Goal: Communication & Community: Ask a question

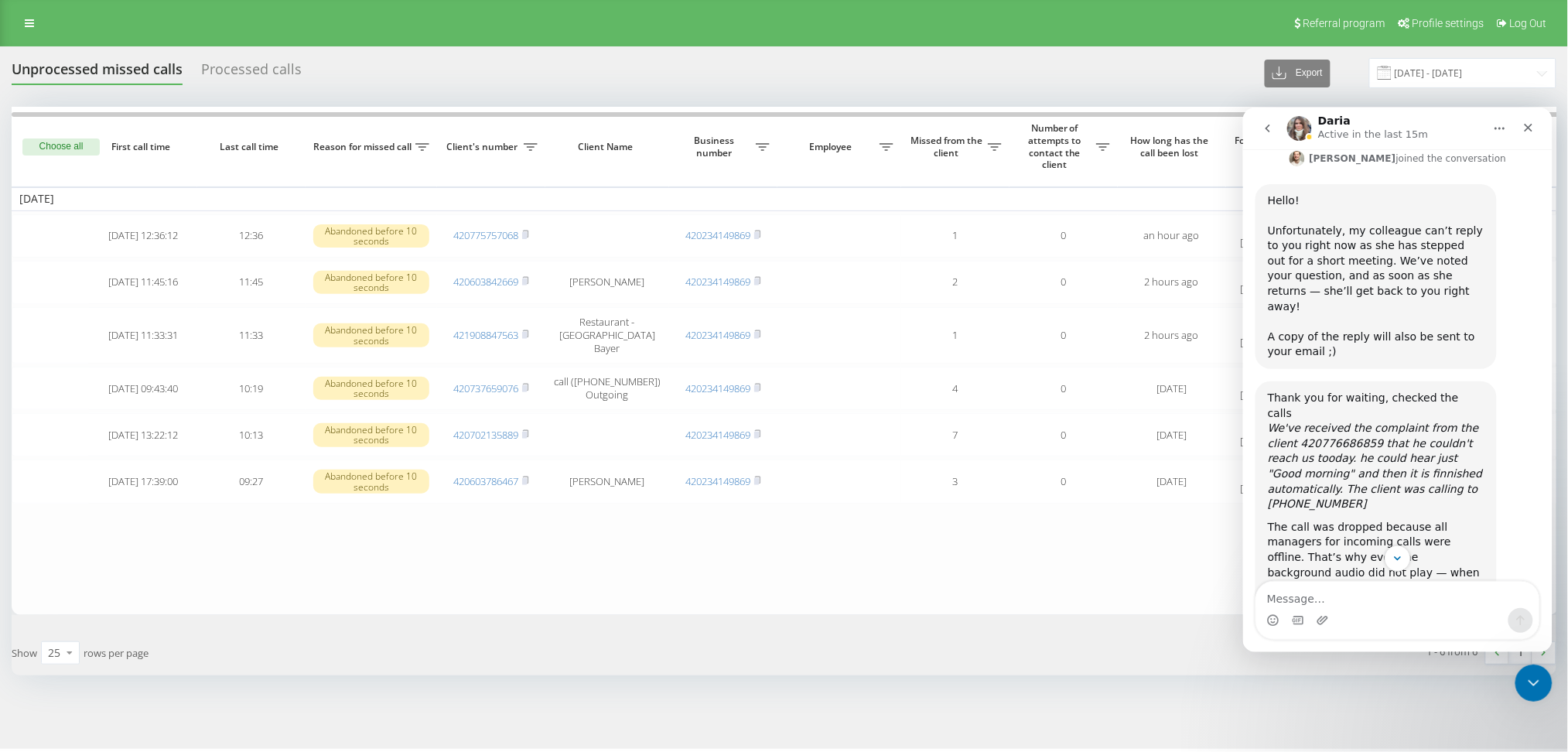
scroll to position [1216, 0]
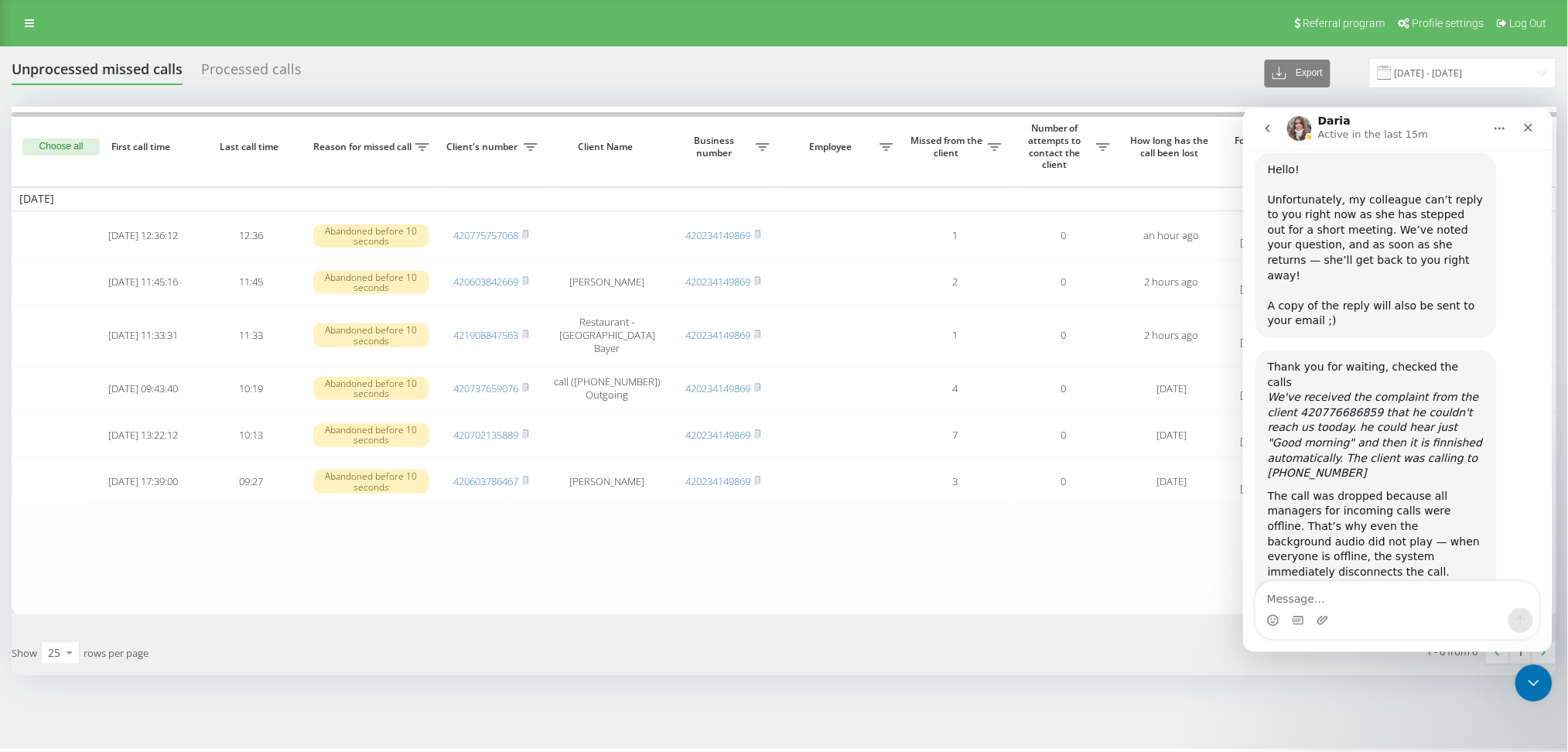
click at [1338, 662] on img "Daria каже…" at bounding box center [1371, 669] width 207 height 14
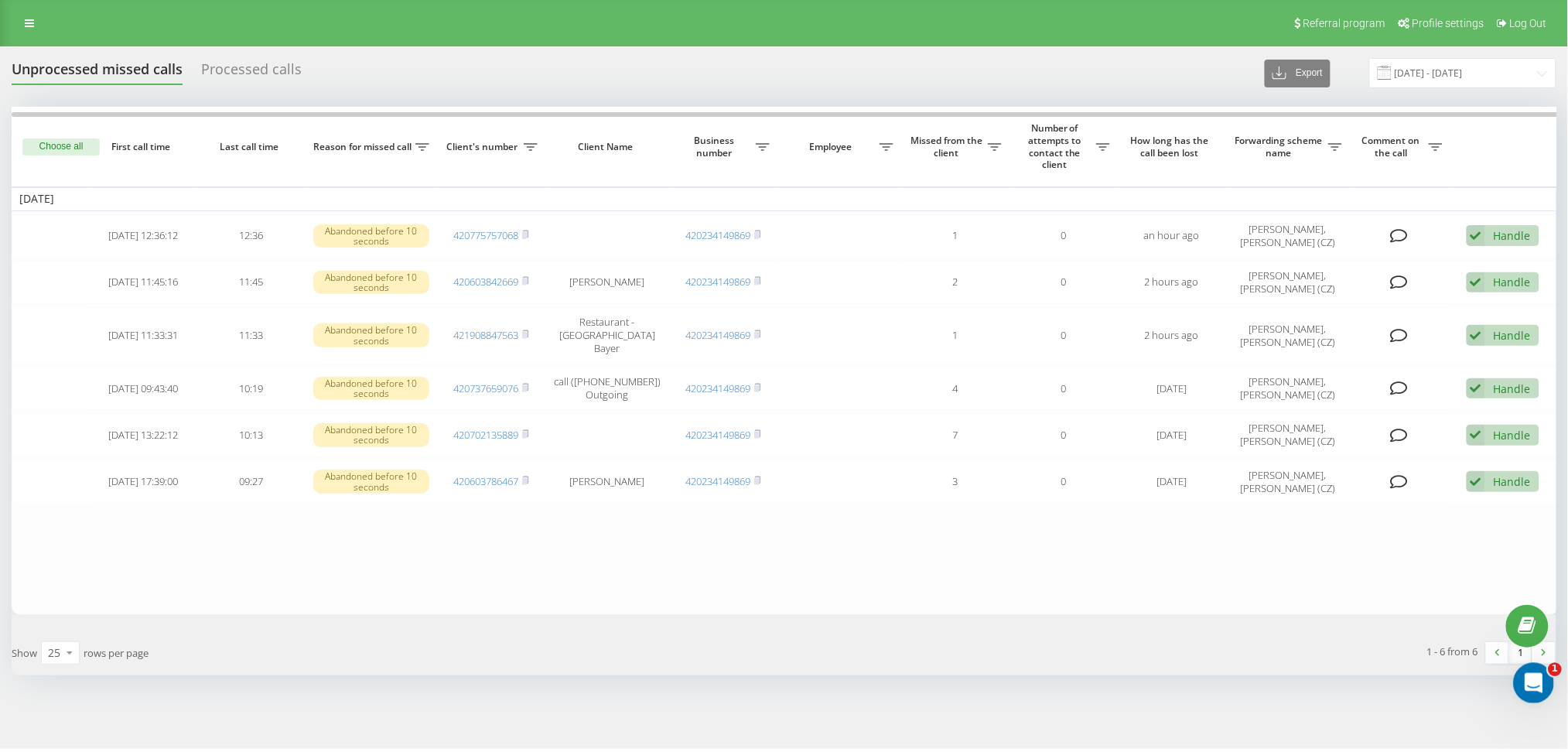
click at [1536, 685] on icon "Відкрити програму для спілкування Intercom" at bounding box center [1531, 681] width 25 height 25
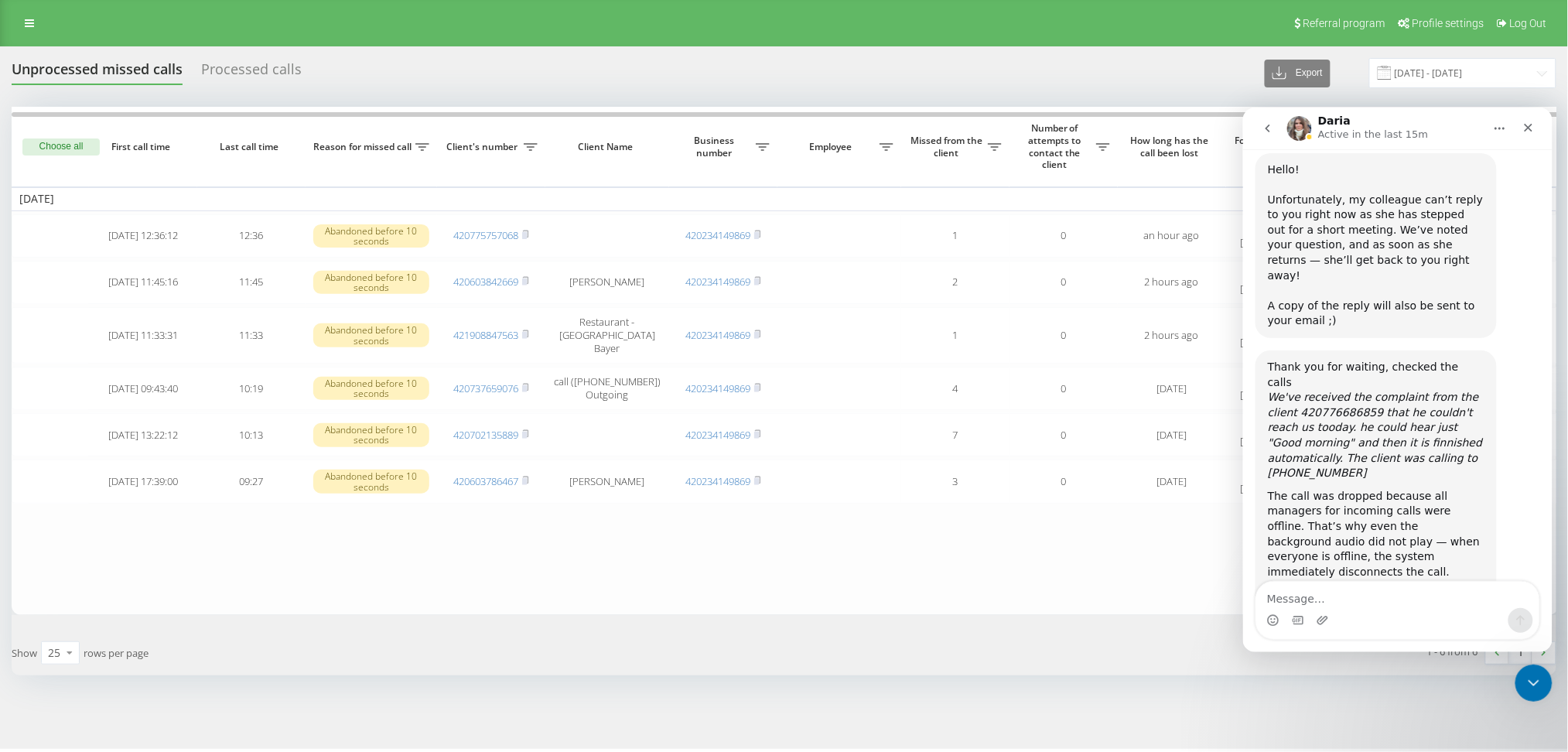
click at [1310, 601] on textarea "Message…" at bounding box center [1398, 594] width 283 height 26
type textarea "Щ"
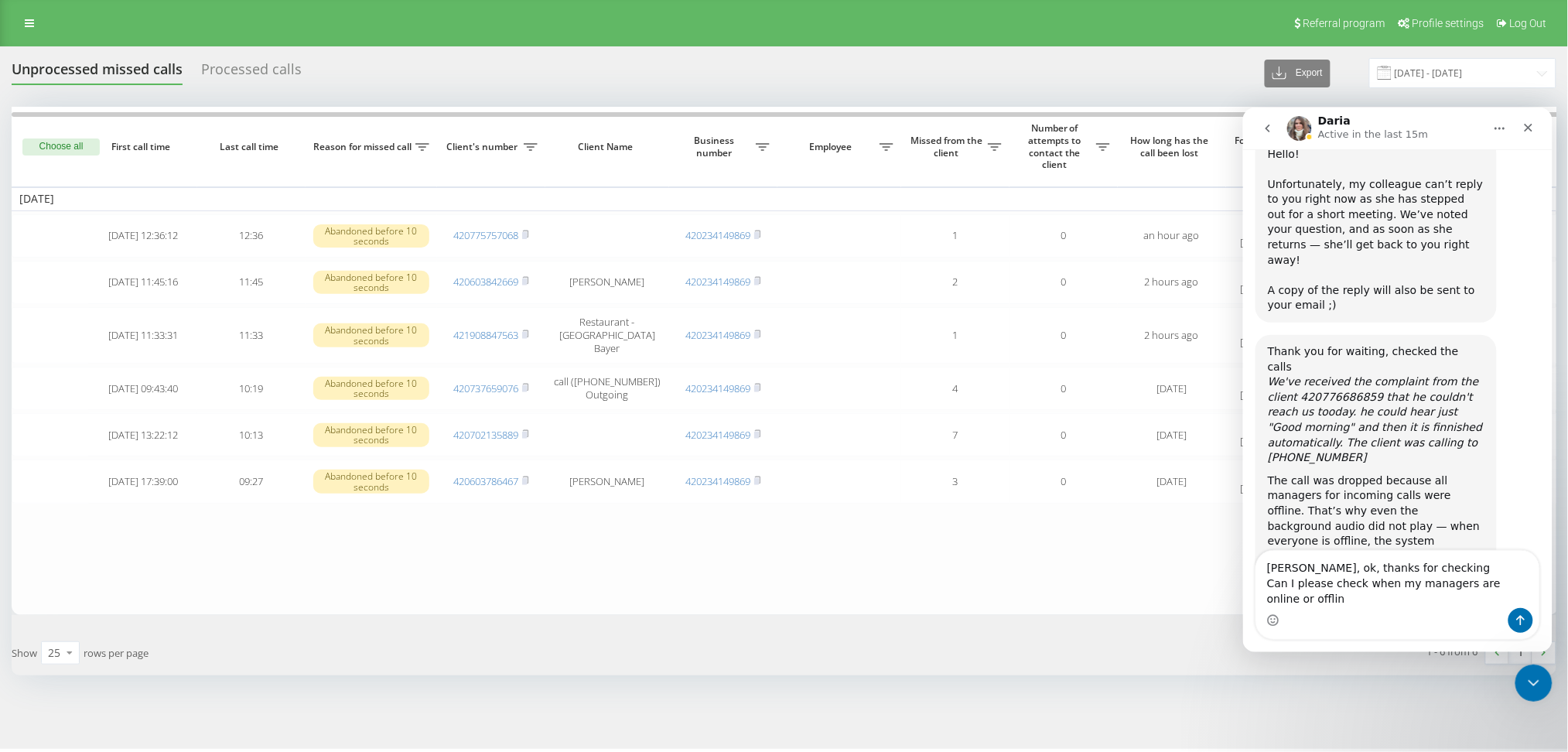
scroll to position [1246, 0]
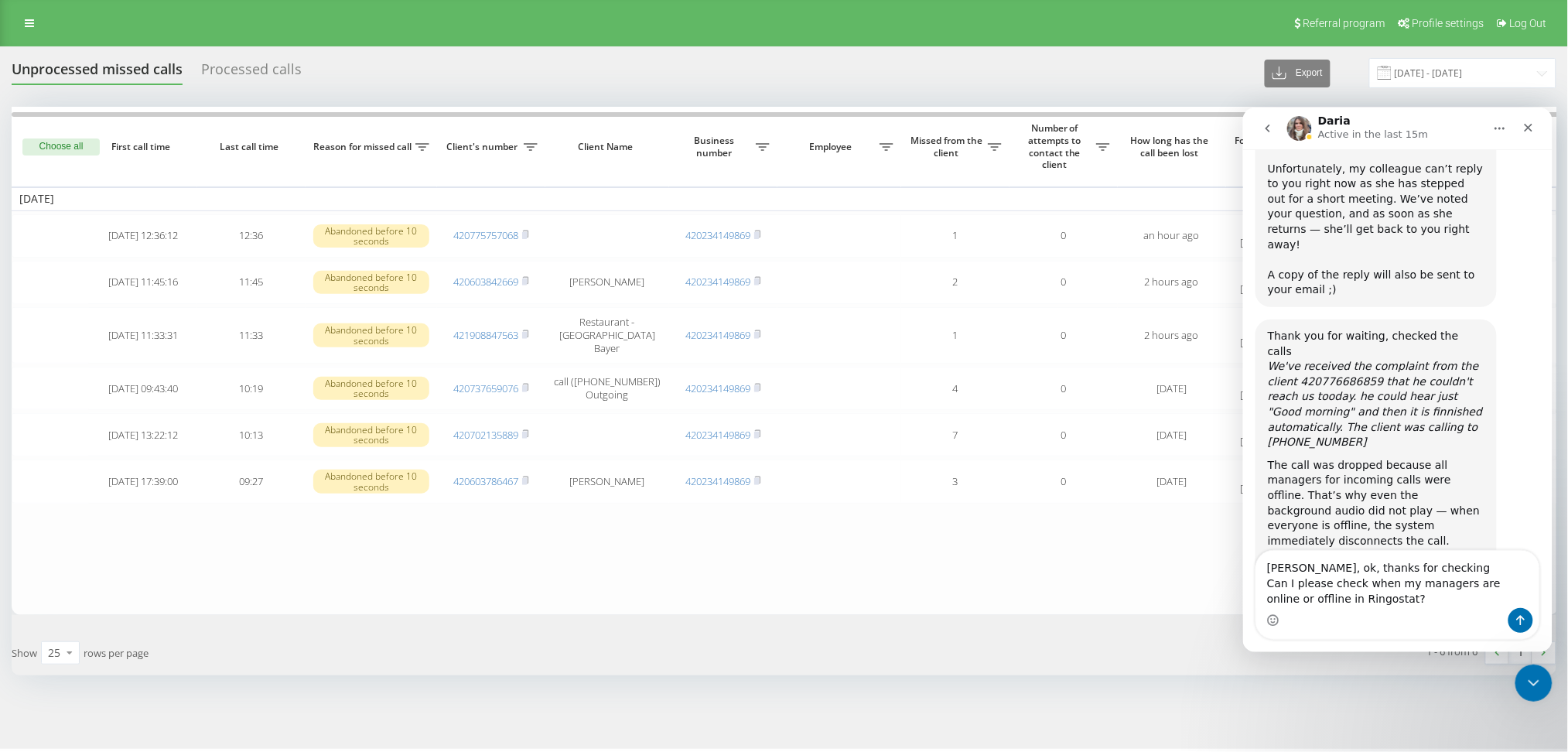
type textarea "[PERSON_NAME], ok, thanks for checking Can I please check when my managers are …"
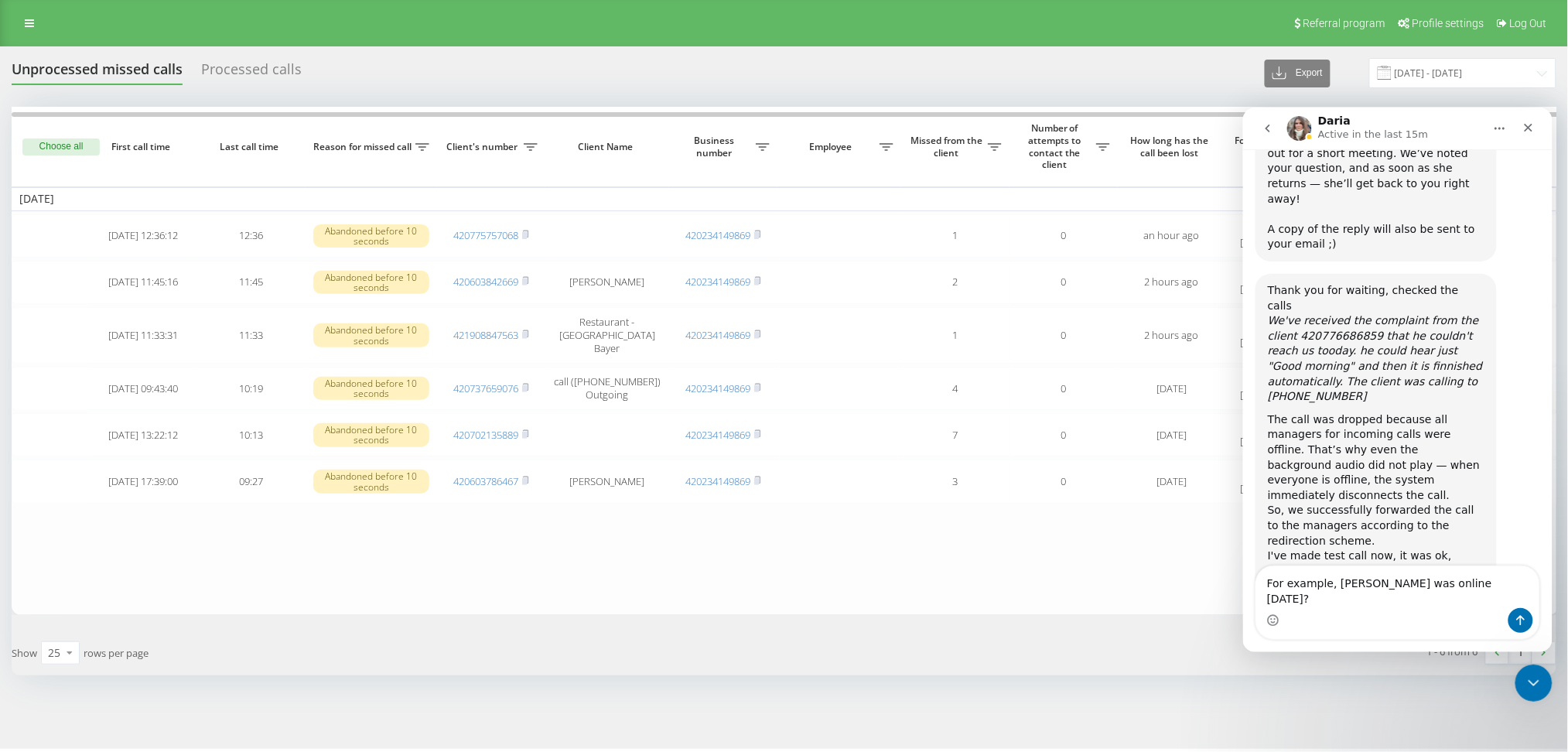
type textarea "For example, [PERSON_NAME] was online [DATE]?"
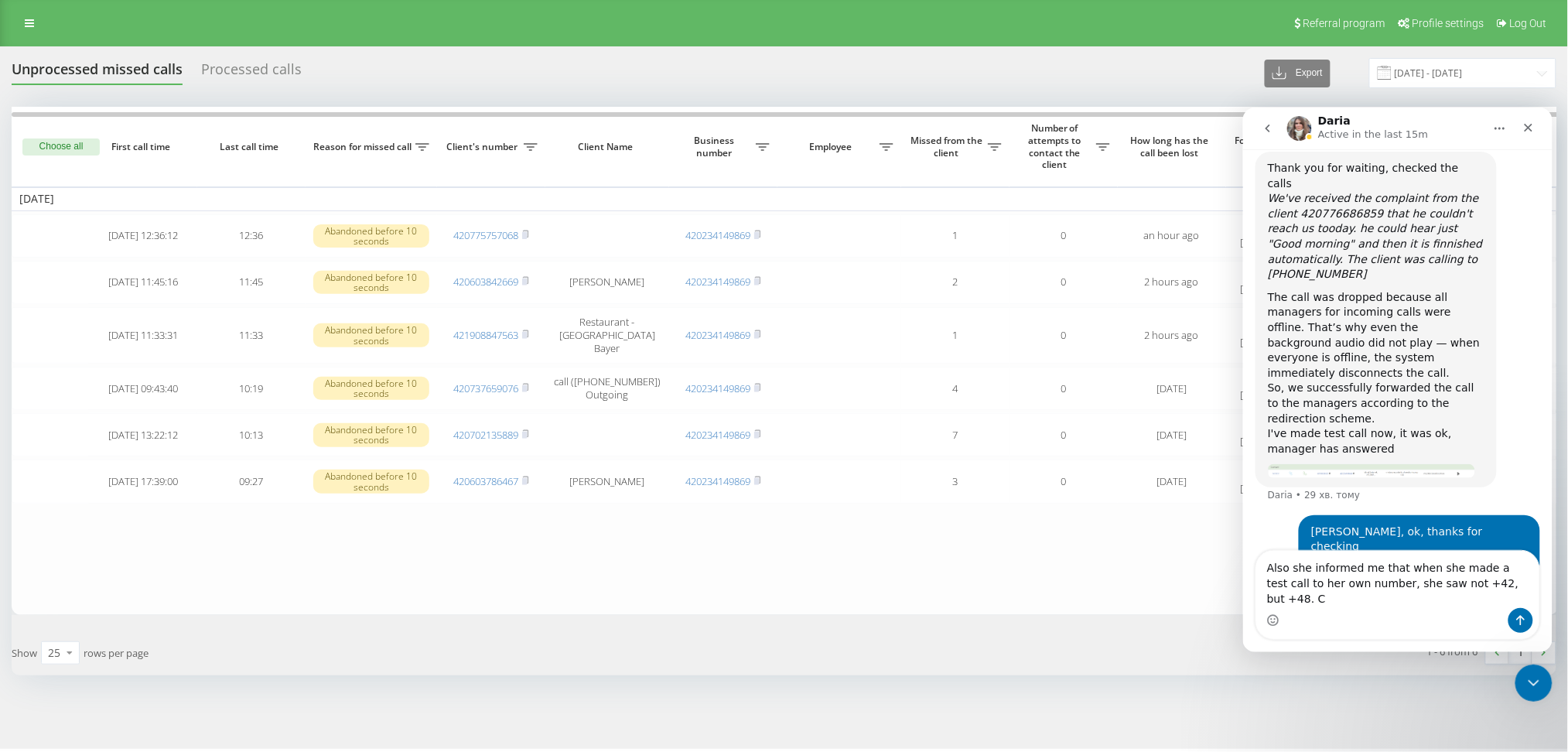
scroll to position [1418, 0]
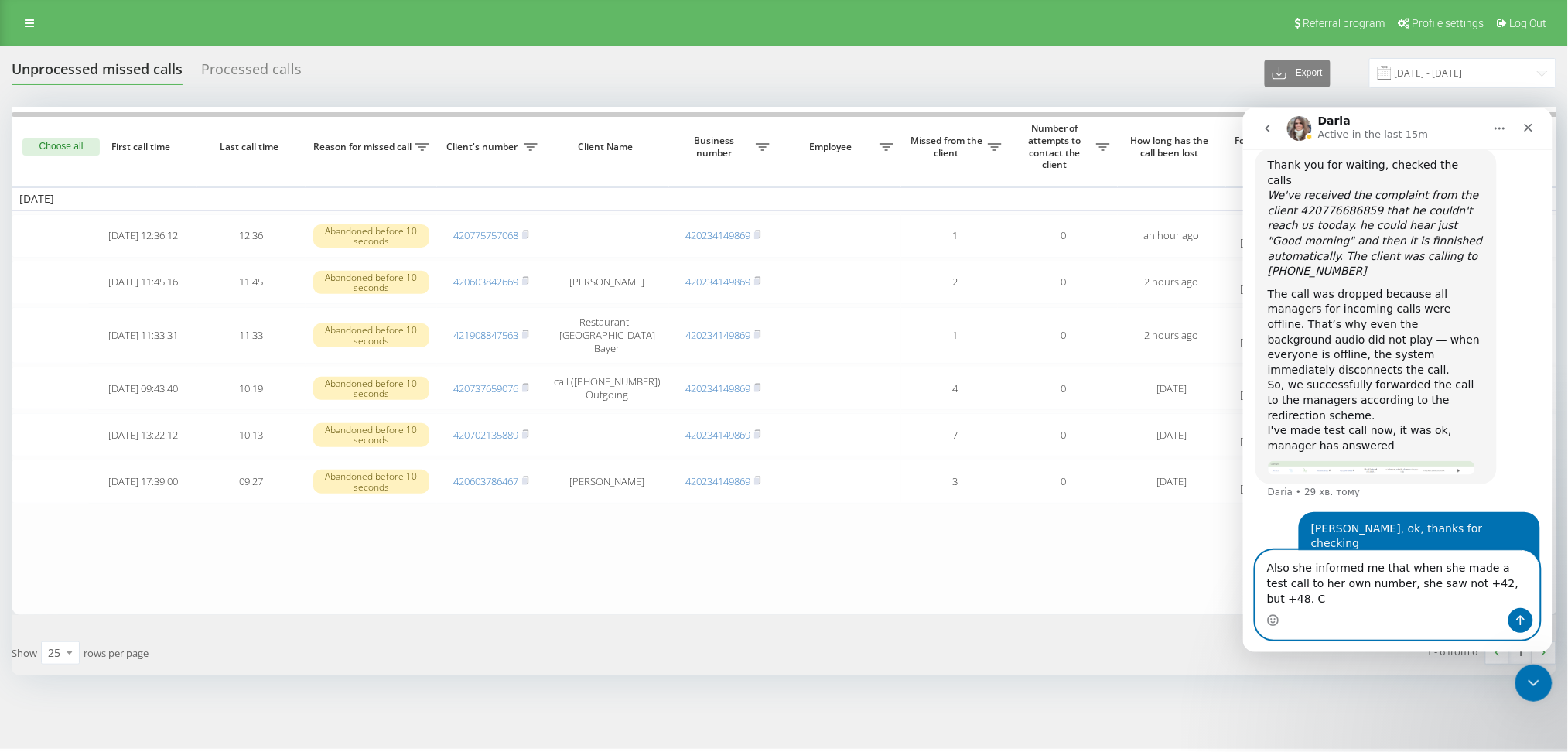
click at [1485, 604] on textarea "Also she informed me that when she made a test call to her own number, she saw …" at bounding box center [1398, 579] width 283 height 57
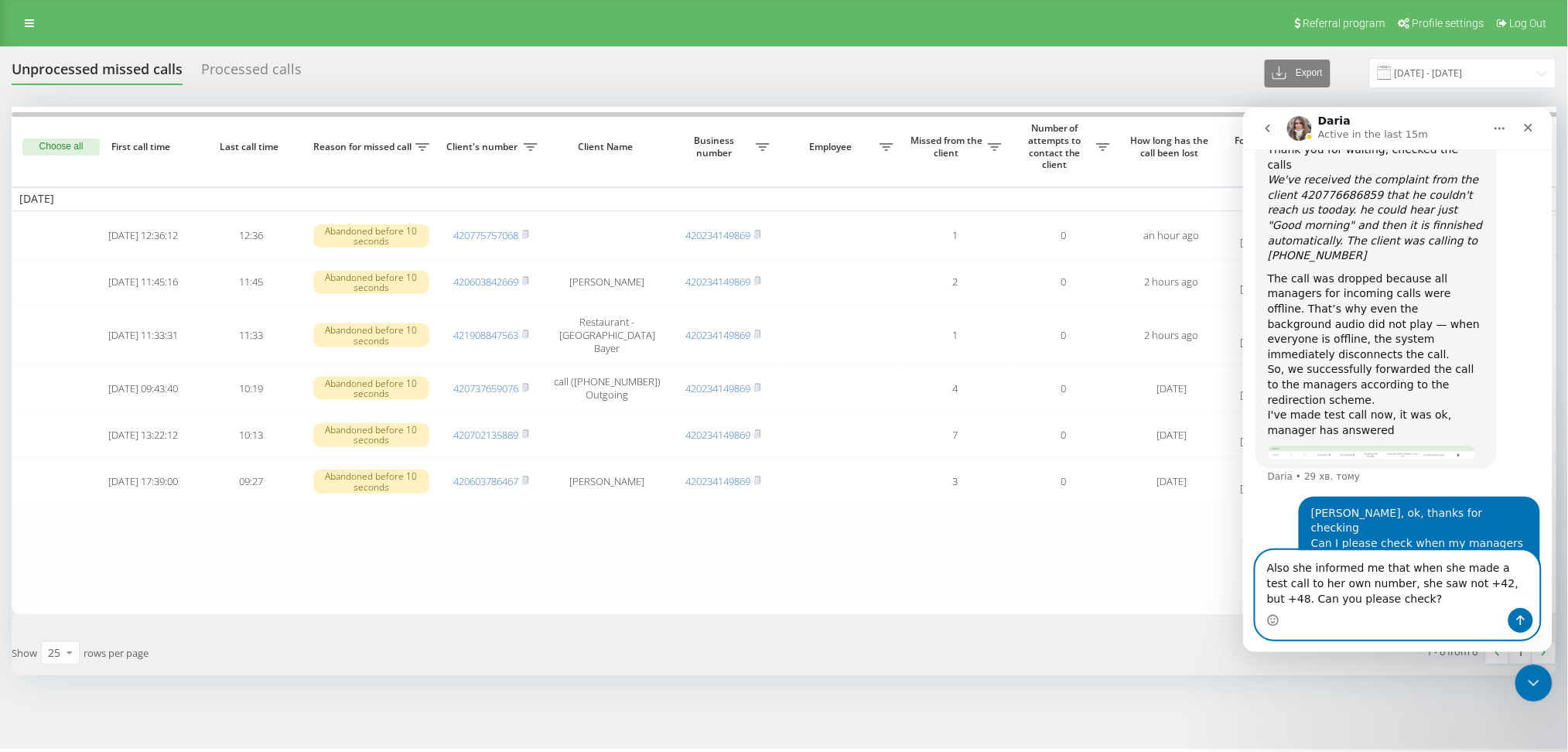
type textarea "Also she informed me that when she made a test call to her own number, she saw …"
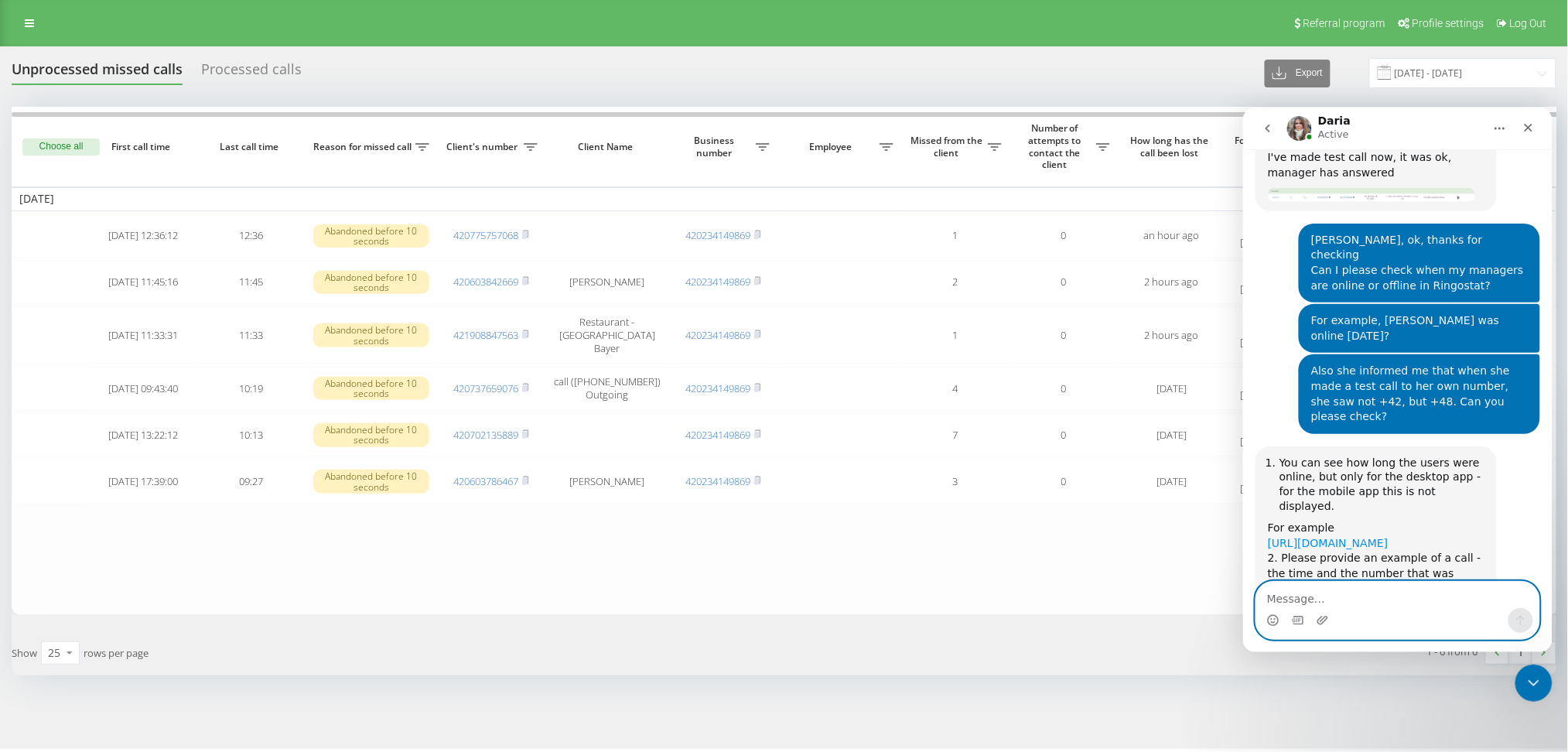
scroll to position [1692, 0]
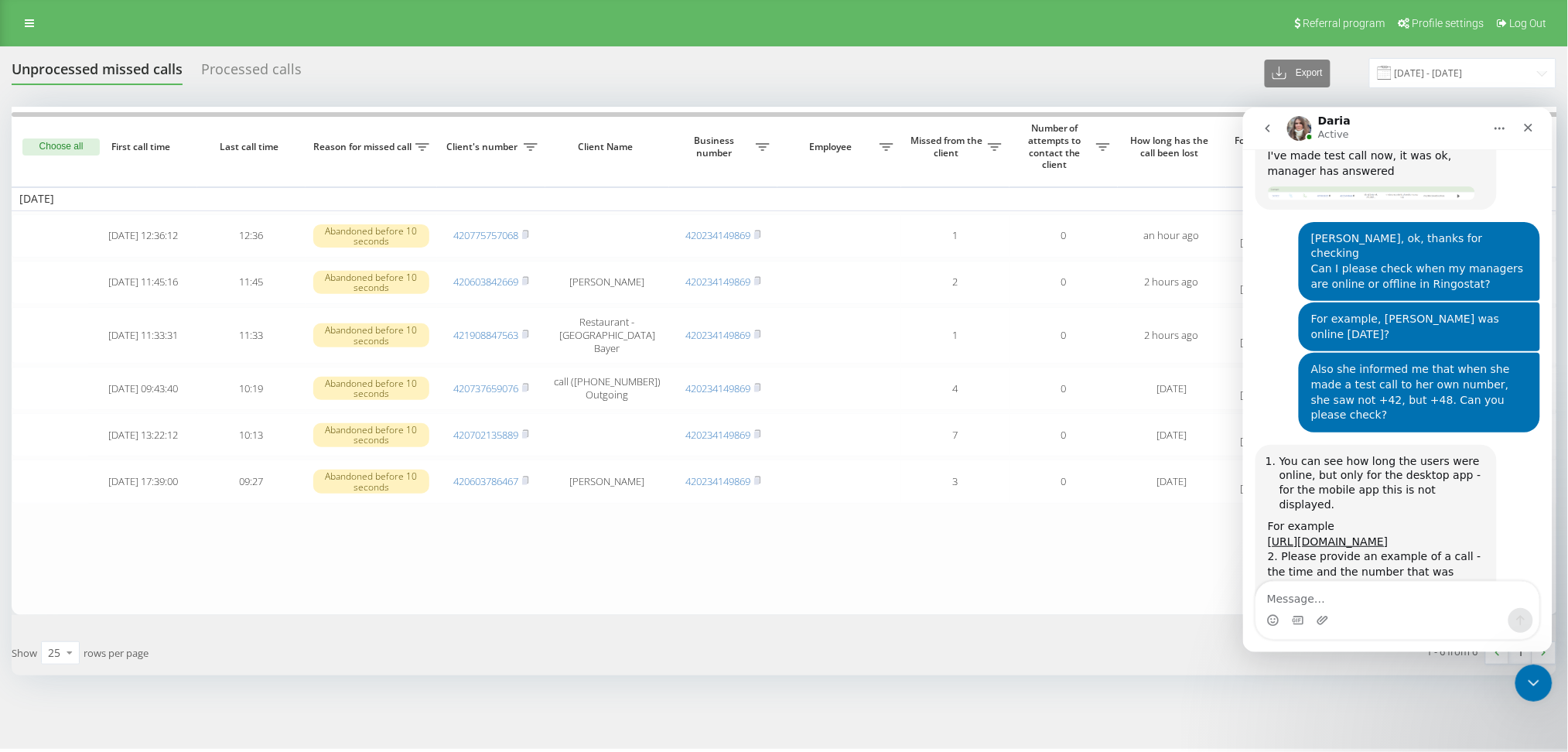
click at [1328, 631] on link "[URL][DOMAIN_NAME]" at bounding box center [1328, 637] width 121 height 13
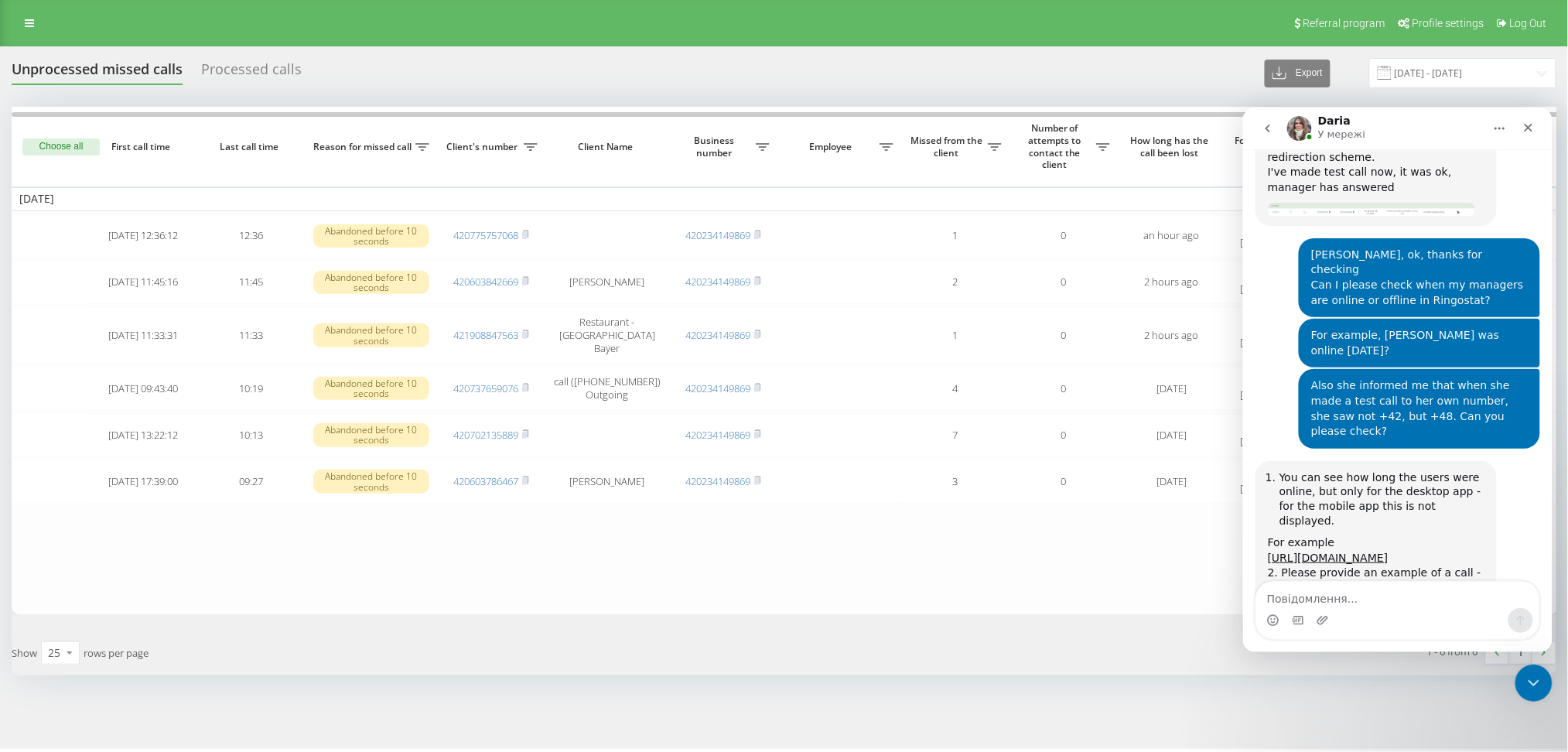
scroll to position [1709, 0]
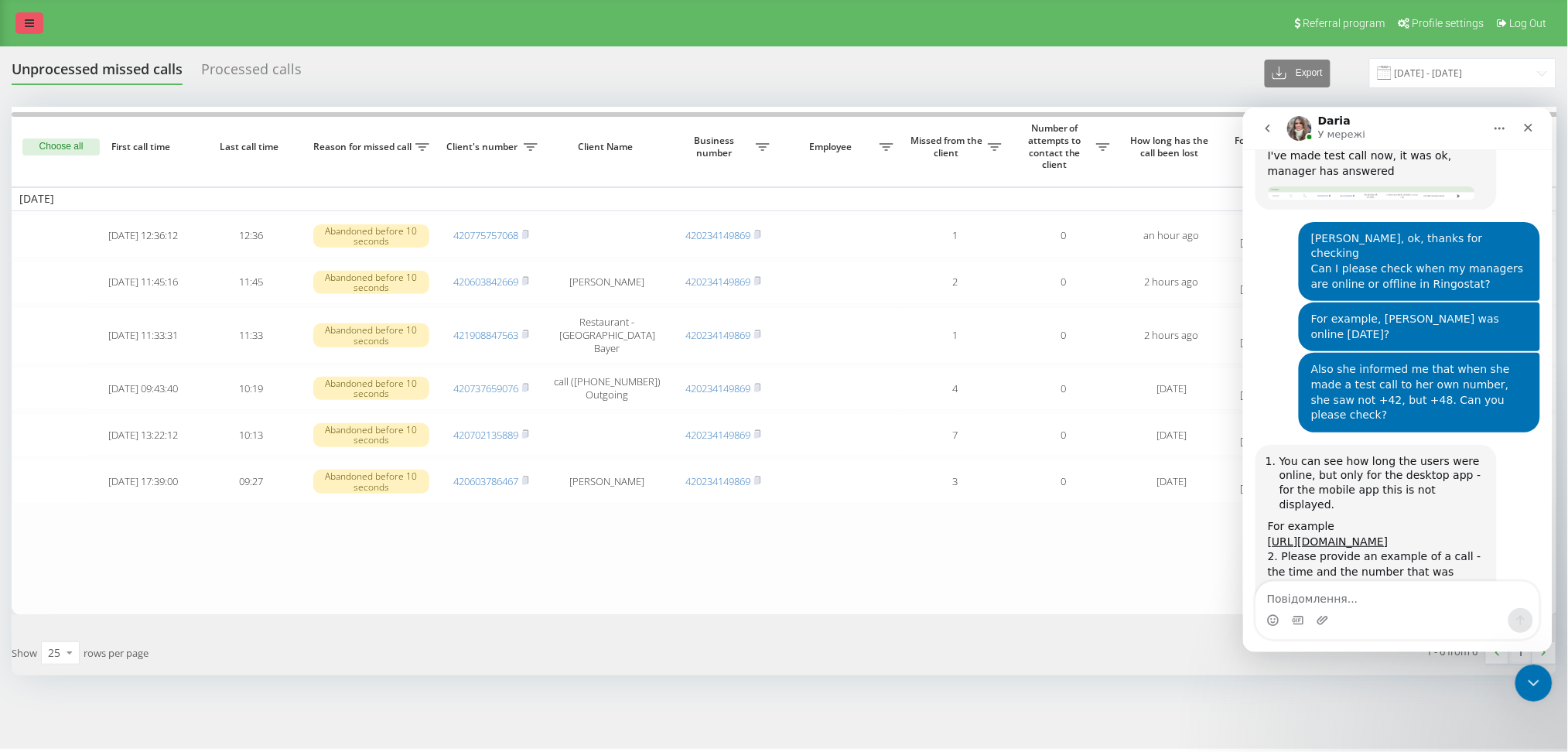
click at [29, 24] on icon at bounding box center [30, 23] width 9 height 11
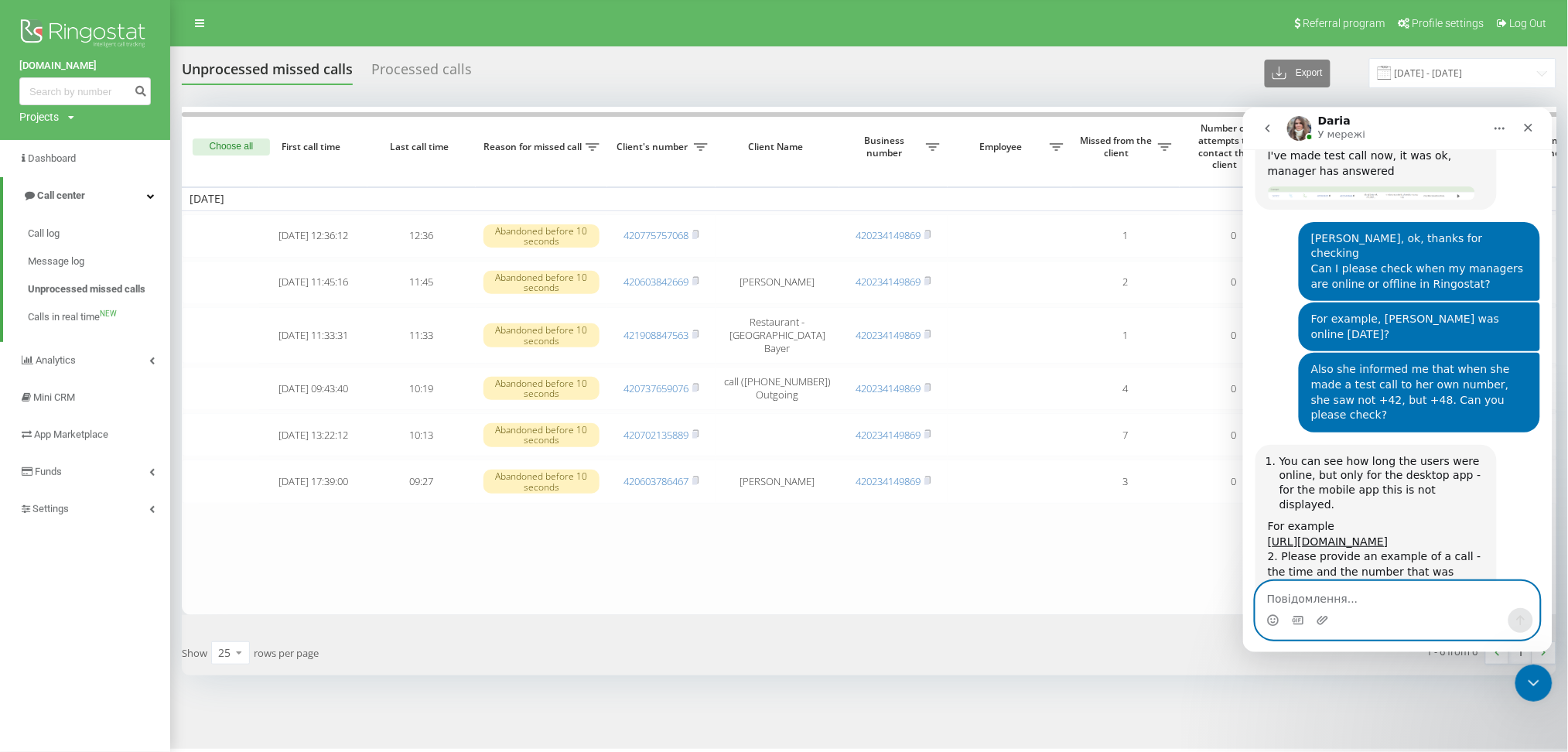
click at [1372, 602] on textarea "Повідомлення..." at bounding box center [1398, 594] width 283 height 26
type textarea "Thanks for the information, I'll check"
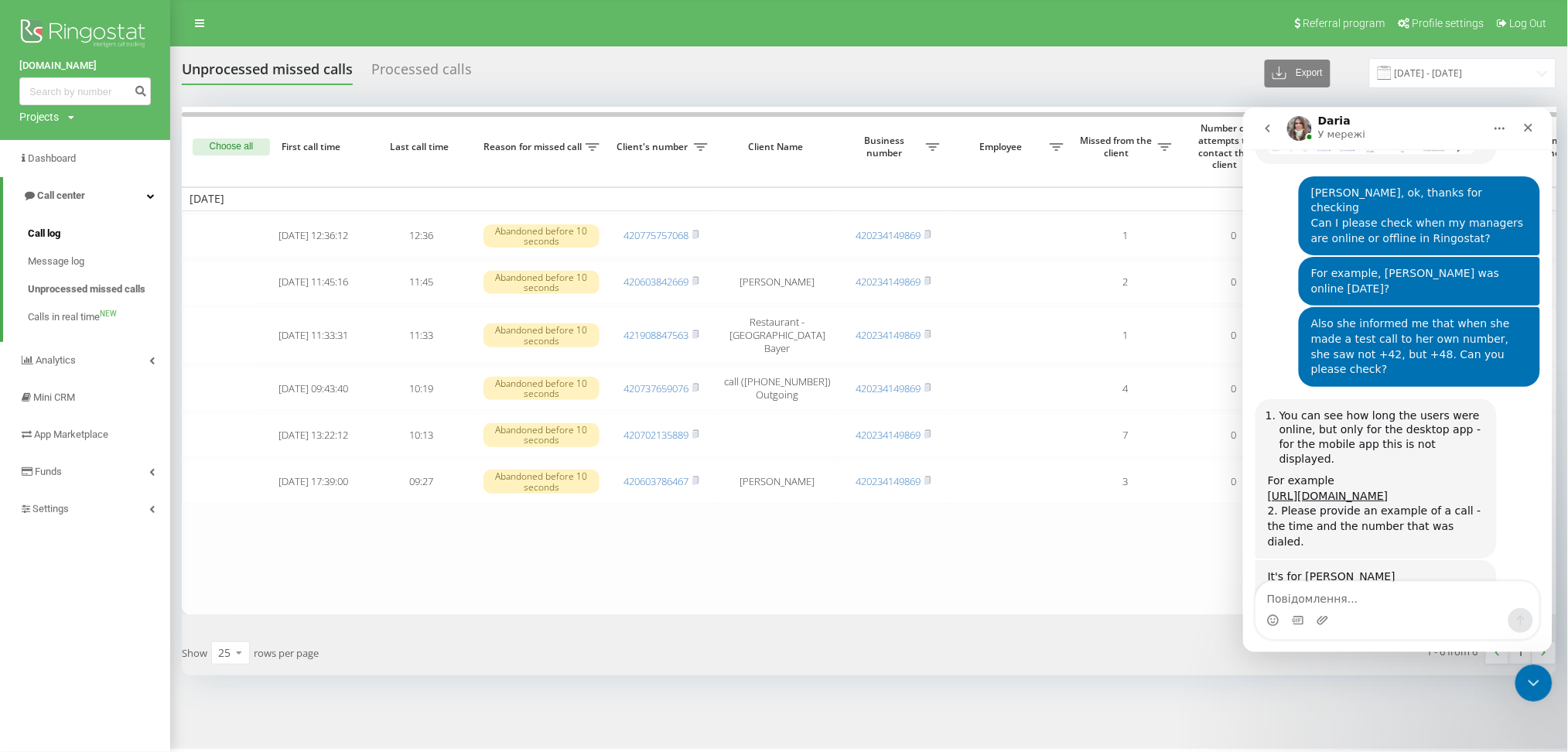
click at [33, 234] on span "Call log" at bounding box center [44, 233] width 32 height 15
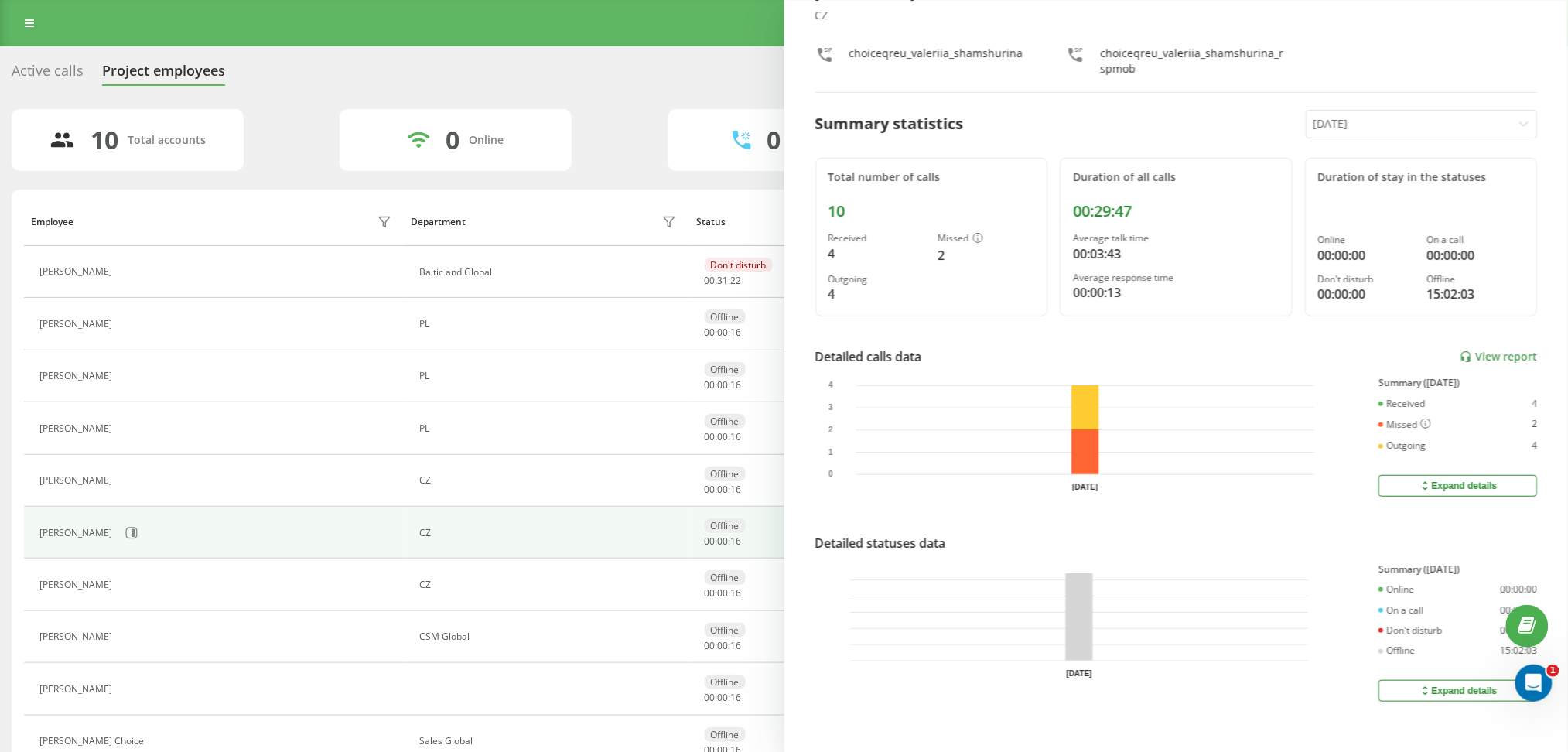
scroll to position [98, 0]
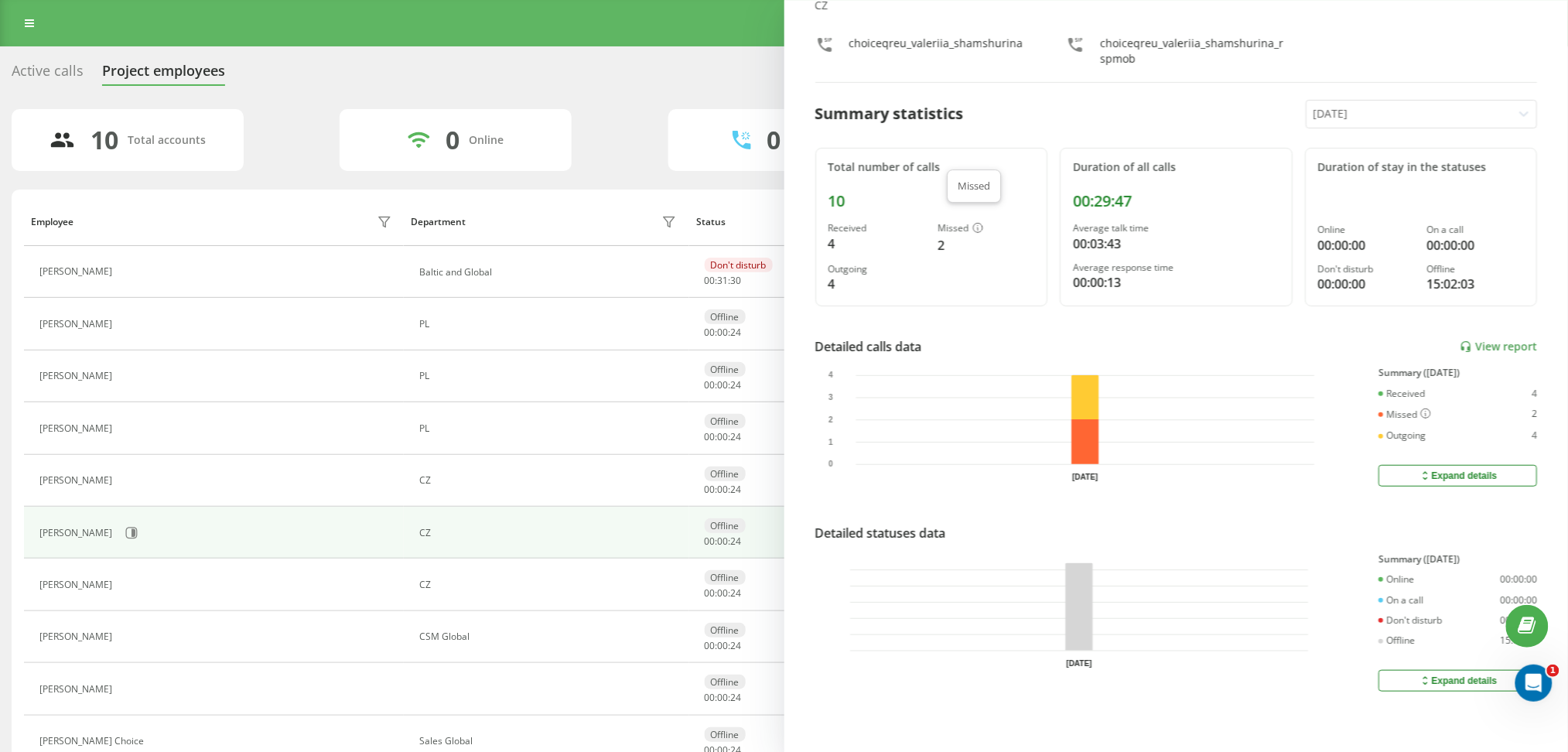
click at [975, 223] on icon at bounding box center [978, 227] width 11 height 10
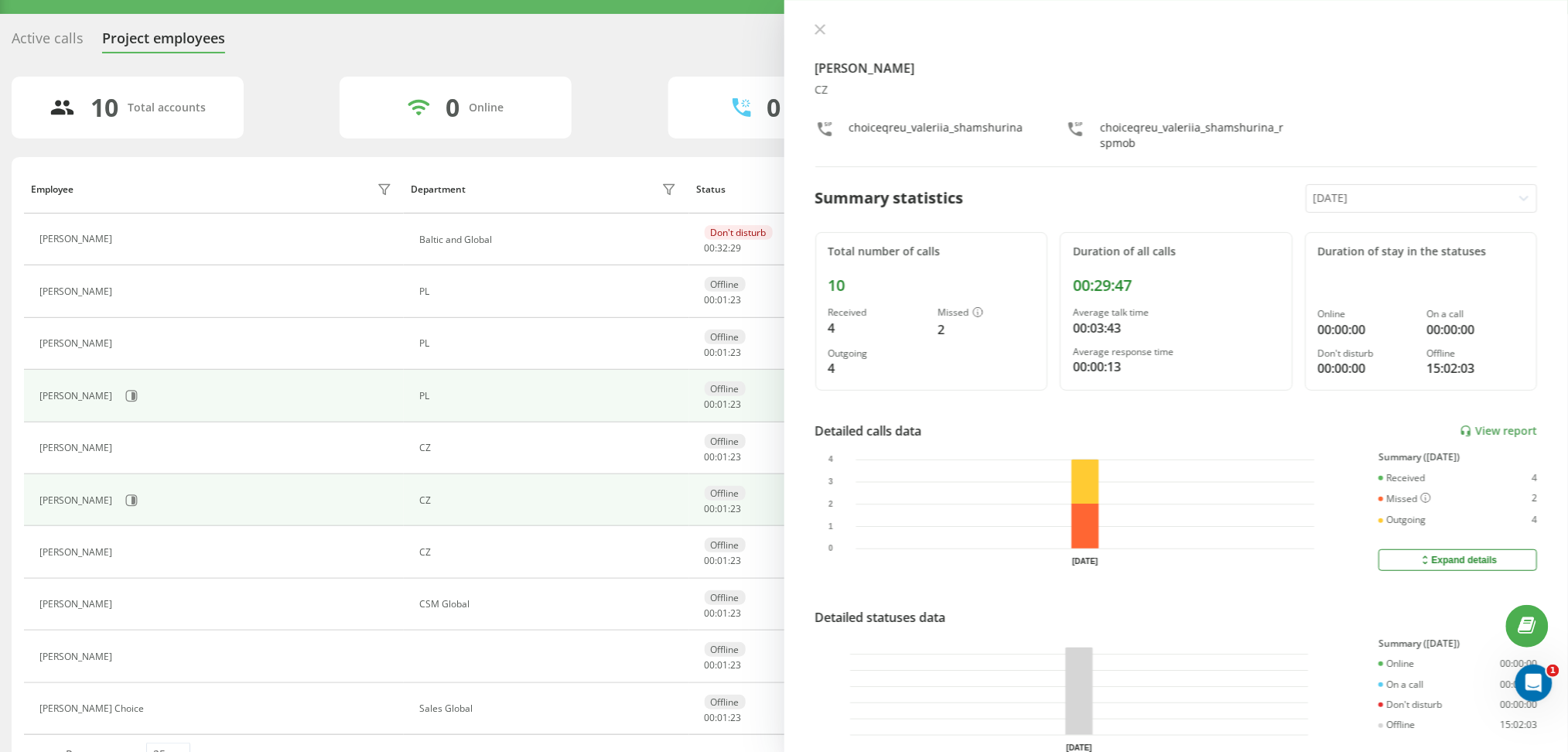
scroll to position [0, 0]
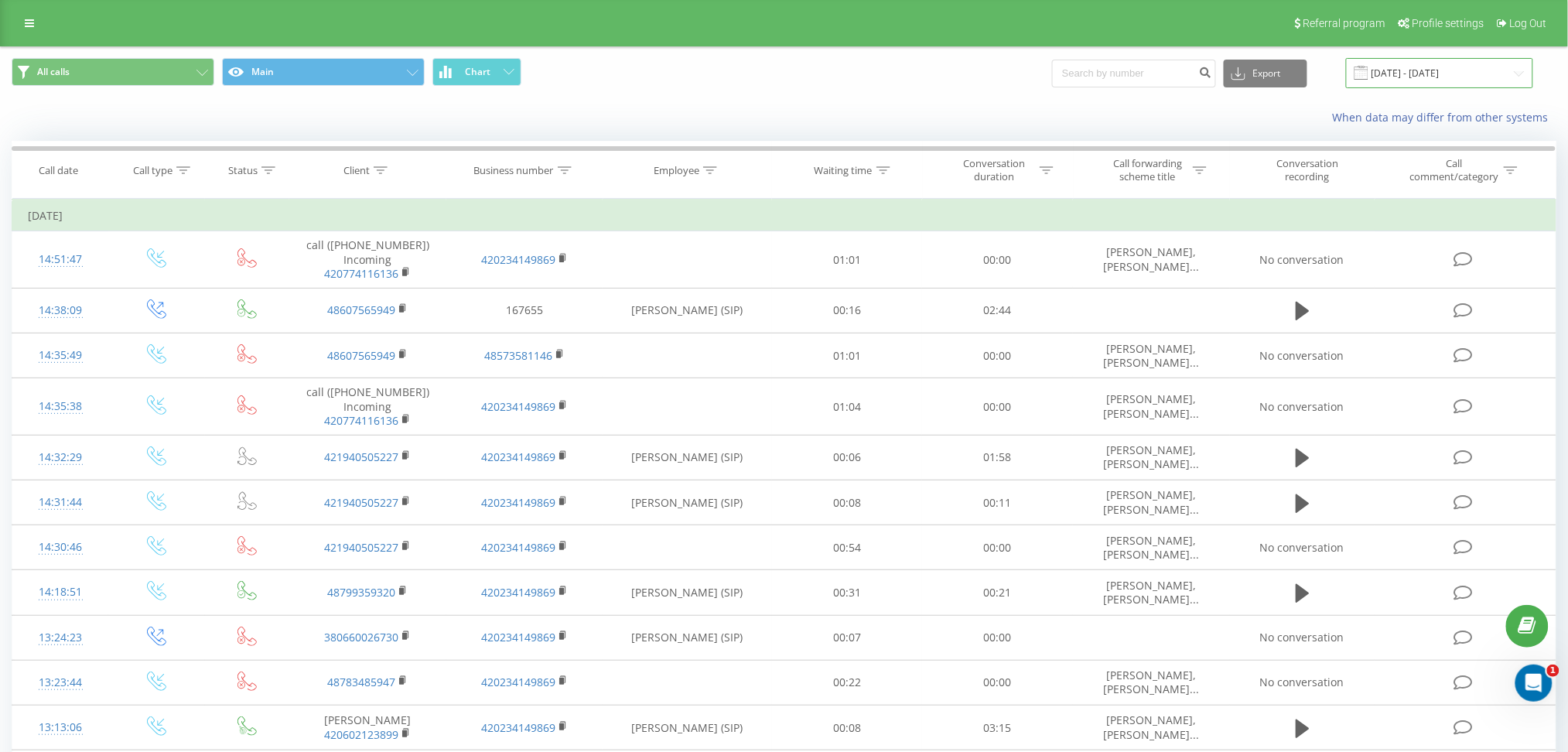
click at [1428, 80] on input "[DATE] - [DATE]" at bounding box center [1440, 74] width 187 height 31
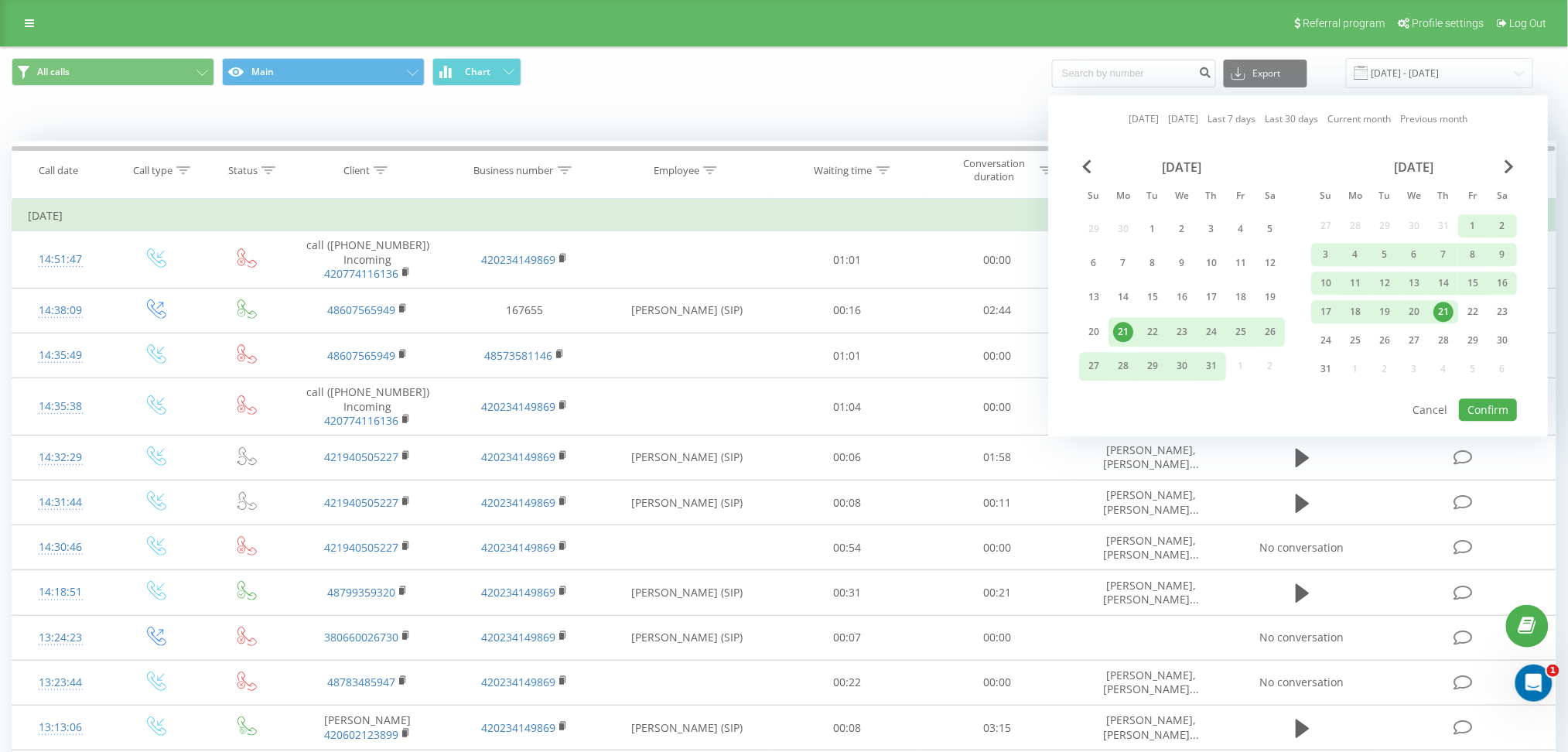
click at [1445, 312] on div "21" at bounding box center [1443, 311] width 20 height 20
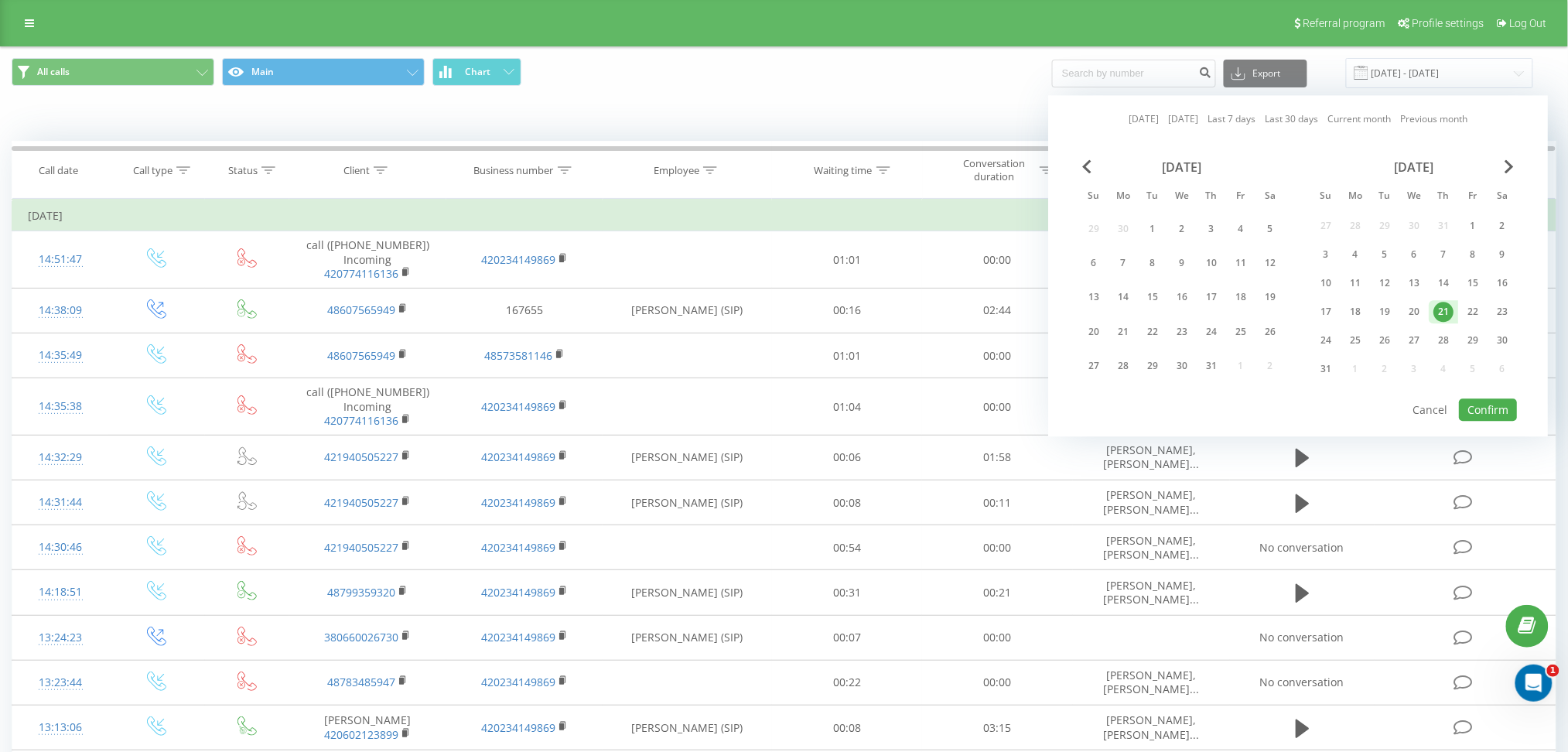
click at [1445, 312] on div "21" at bounding box center [1443, 311] width 20 height 20
click at [1490, 409] on button "Confirm" at bounding box center [1487, 409] width 58 height 22
type input "[DATE] - [DATE]"
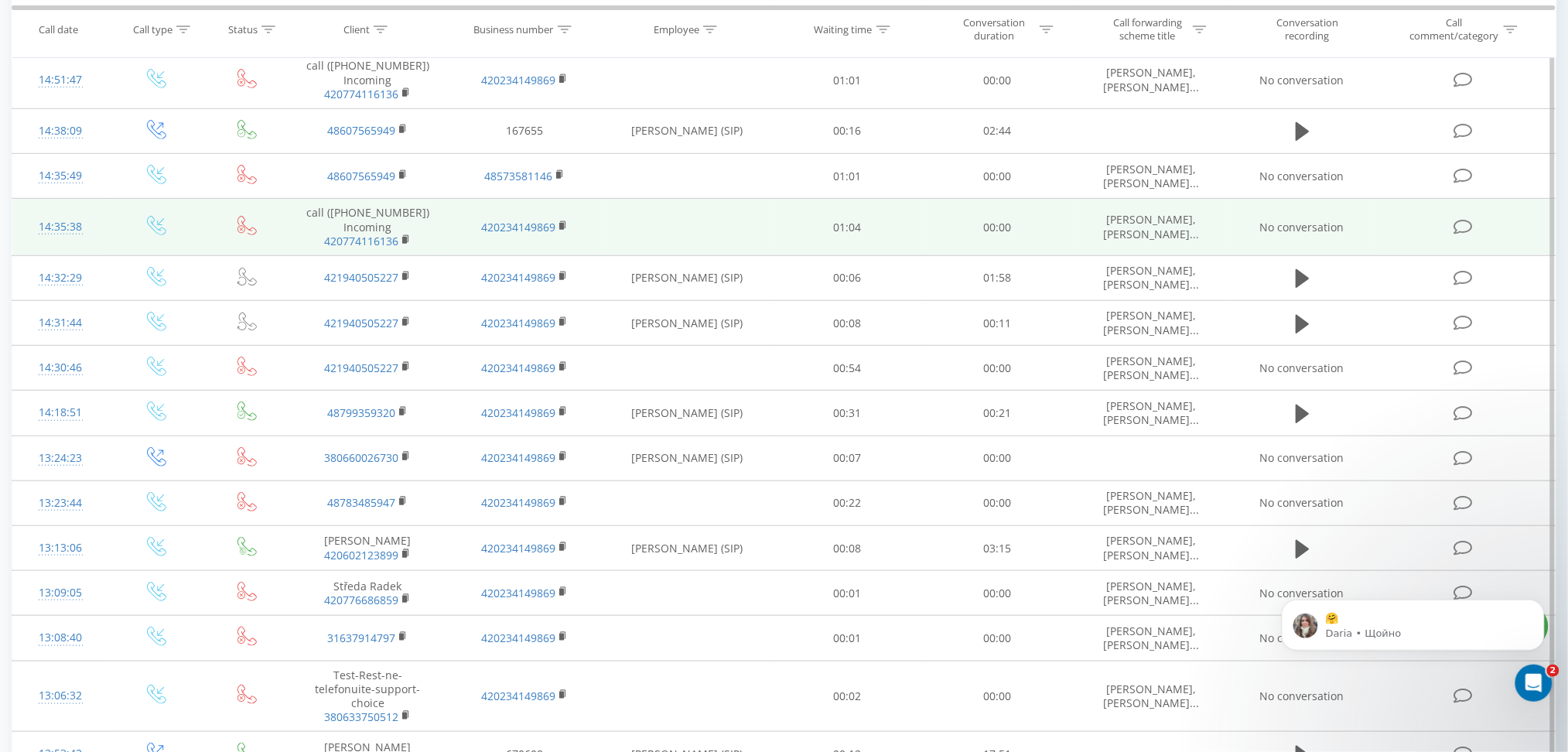
scroll to position [205, 0]
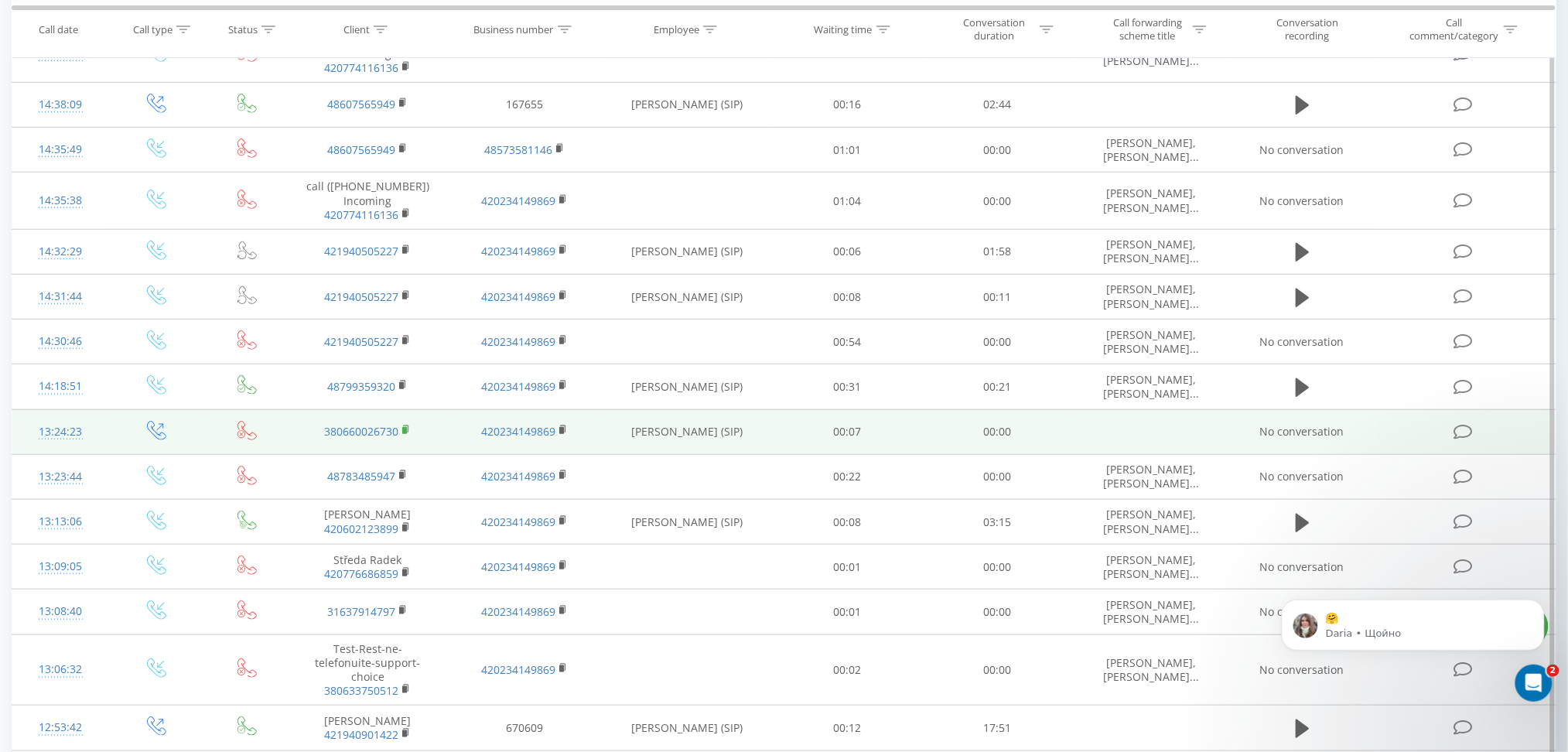
click at [404, 428] on rect at bounding box center [404, 431] width 4 height 7
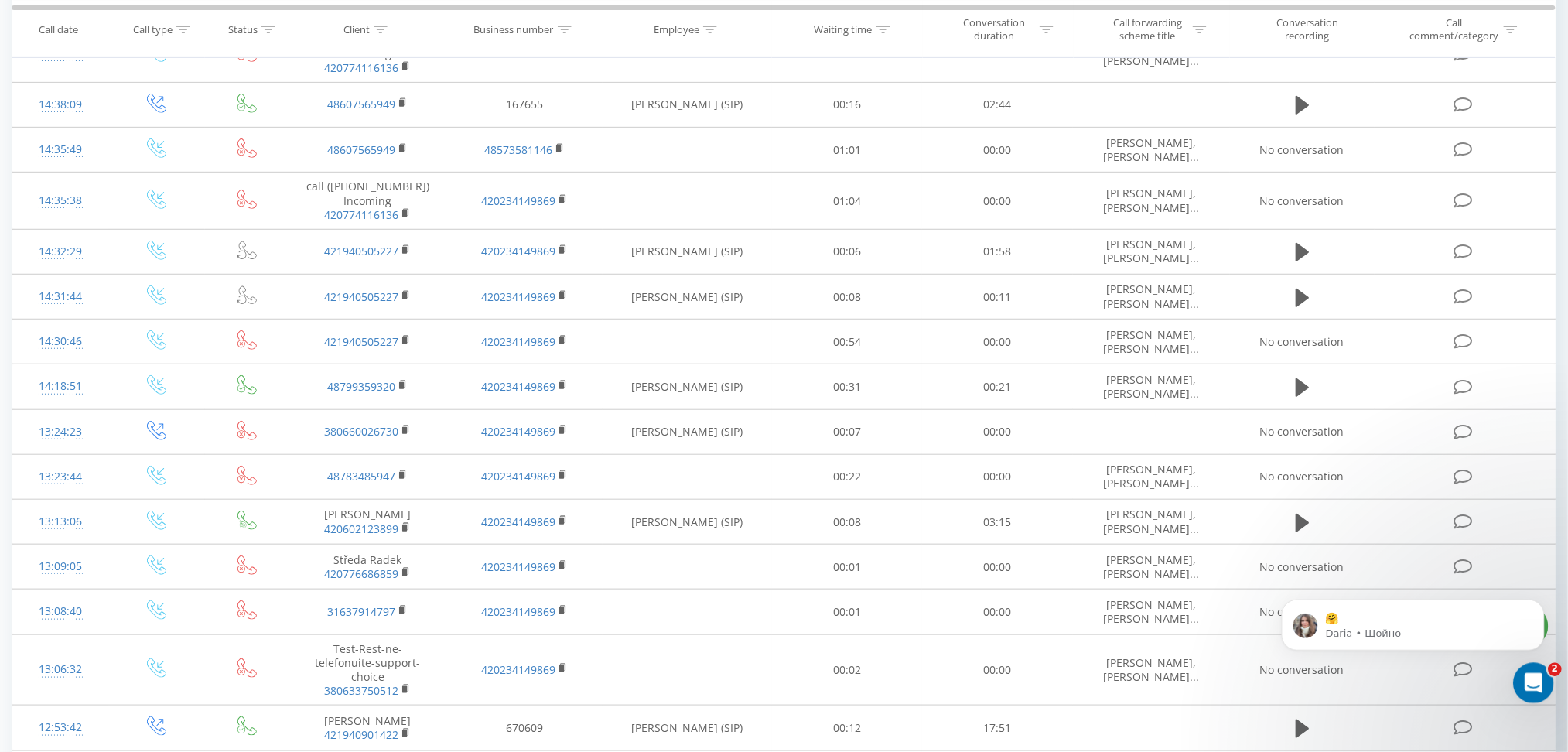
click at [1533, 671] on icon "Відкрити програму для спілкування Intercom" at bounding box center [1531, 681] width 25 height 25
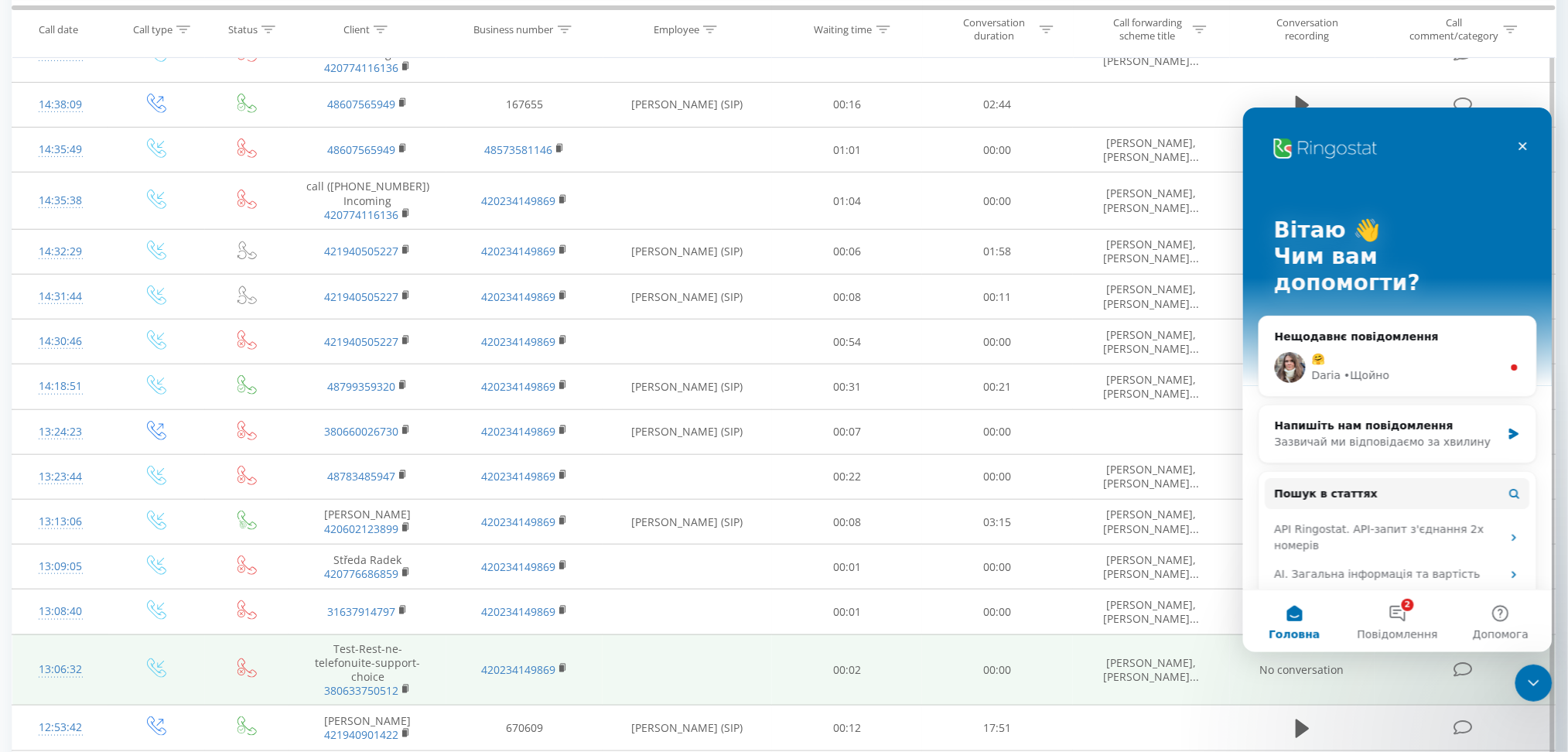
scroll to position [0, 0]
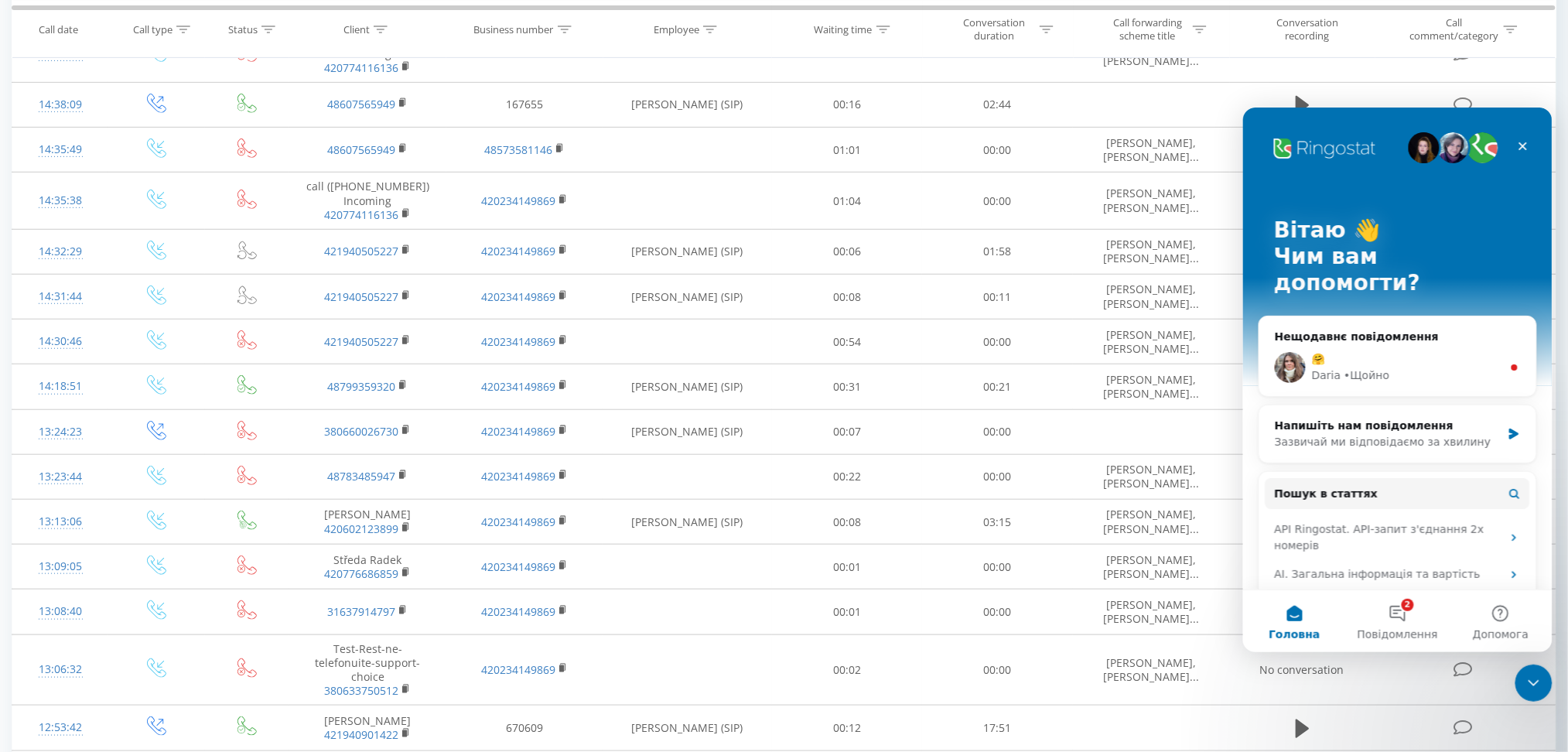
click at [1380, 351] on div "🤗" at bounding box center [1407, 359] width 190 height 16
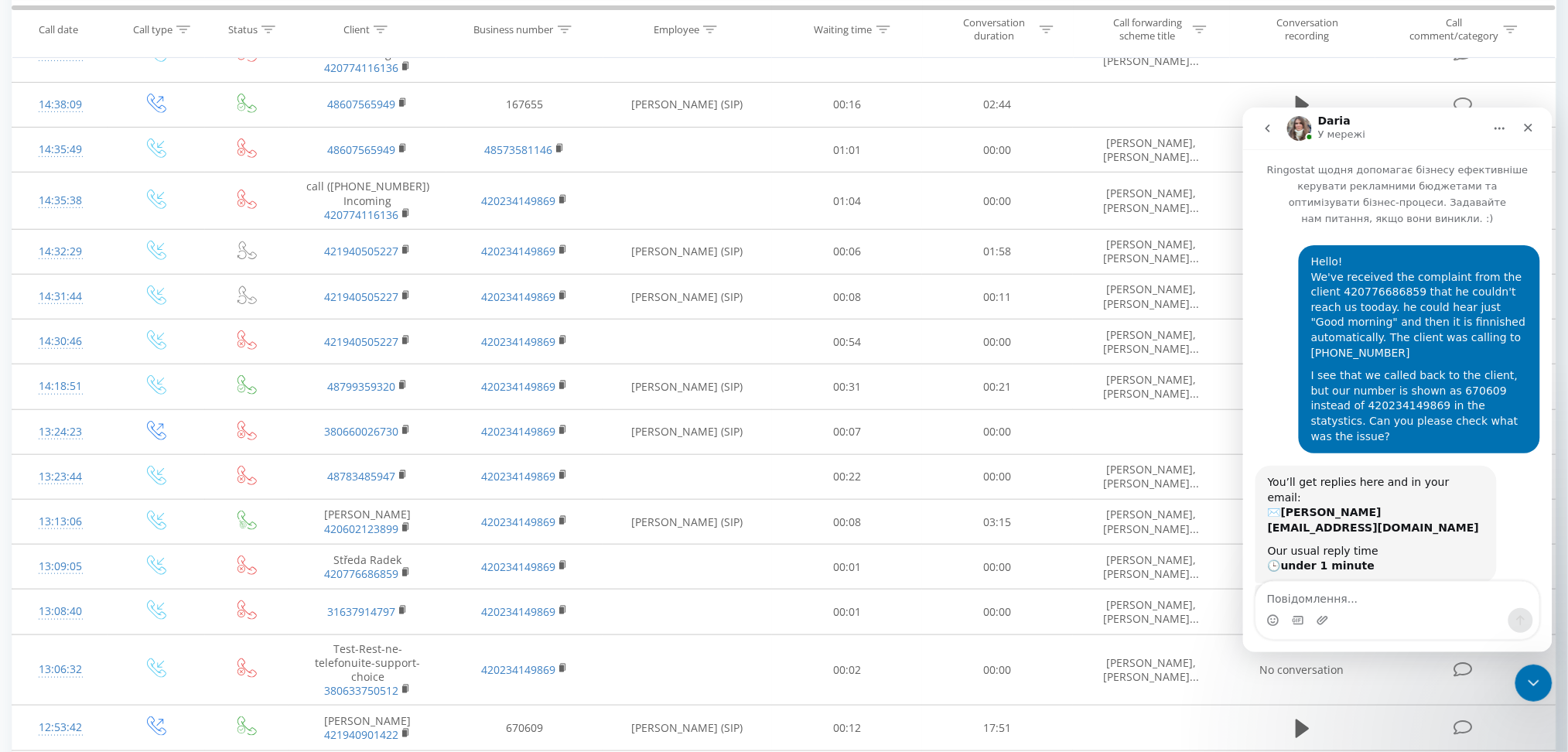
scroll to position [3, 0]
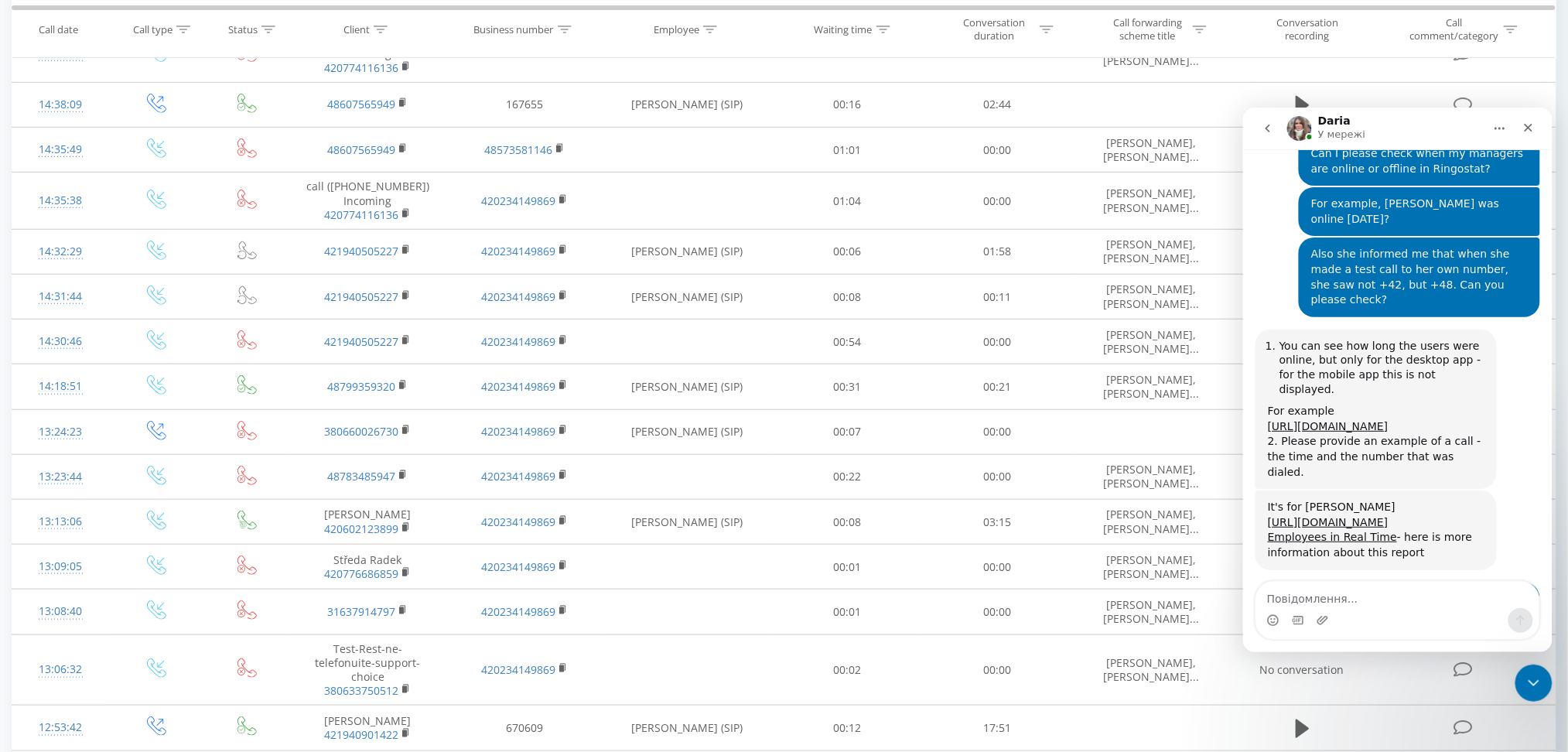
click at [1347, 599] on textarea "Повідомлення..." at bounding box center [1398, 594] width 283 height 26
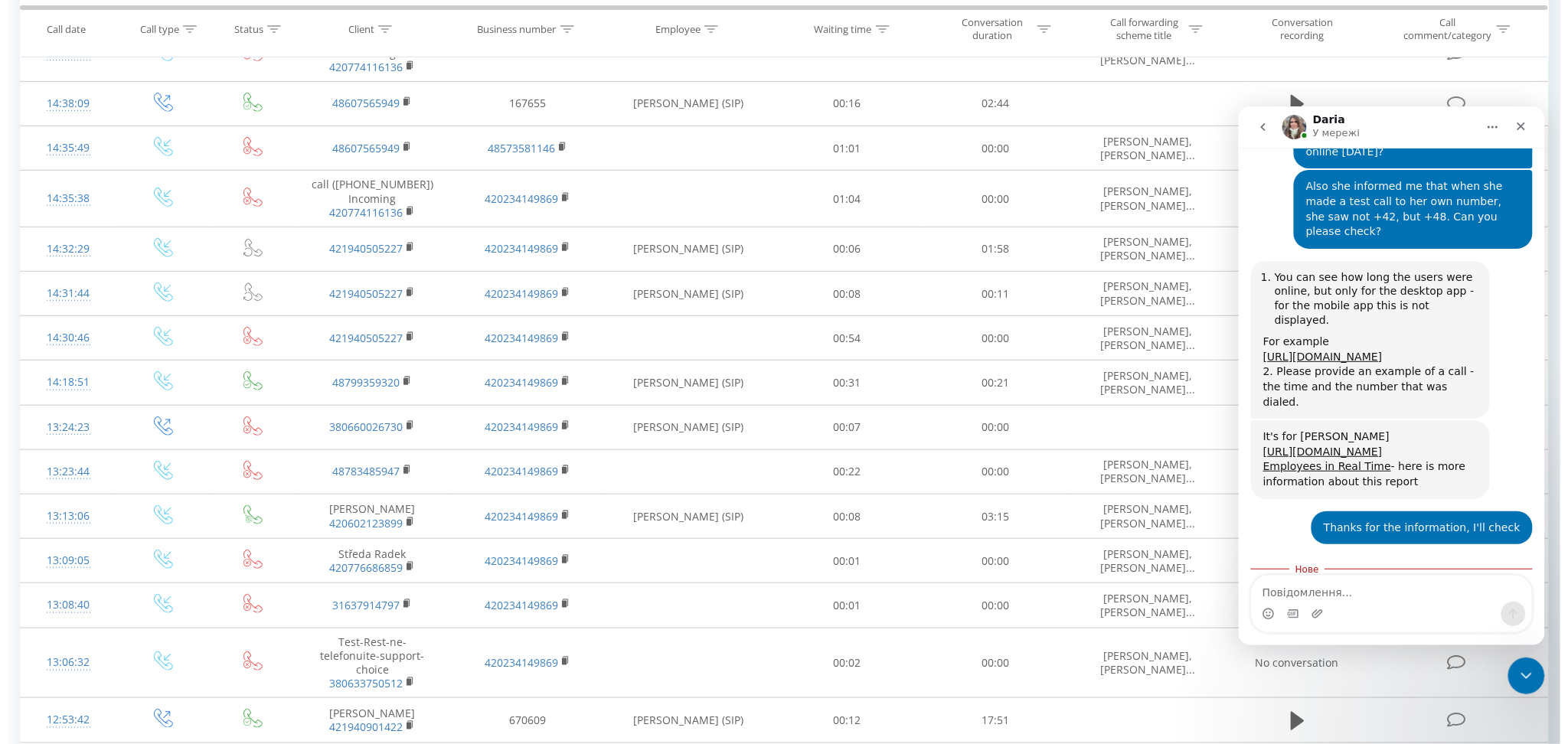
scroll to position [1875, 0]
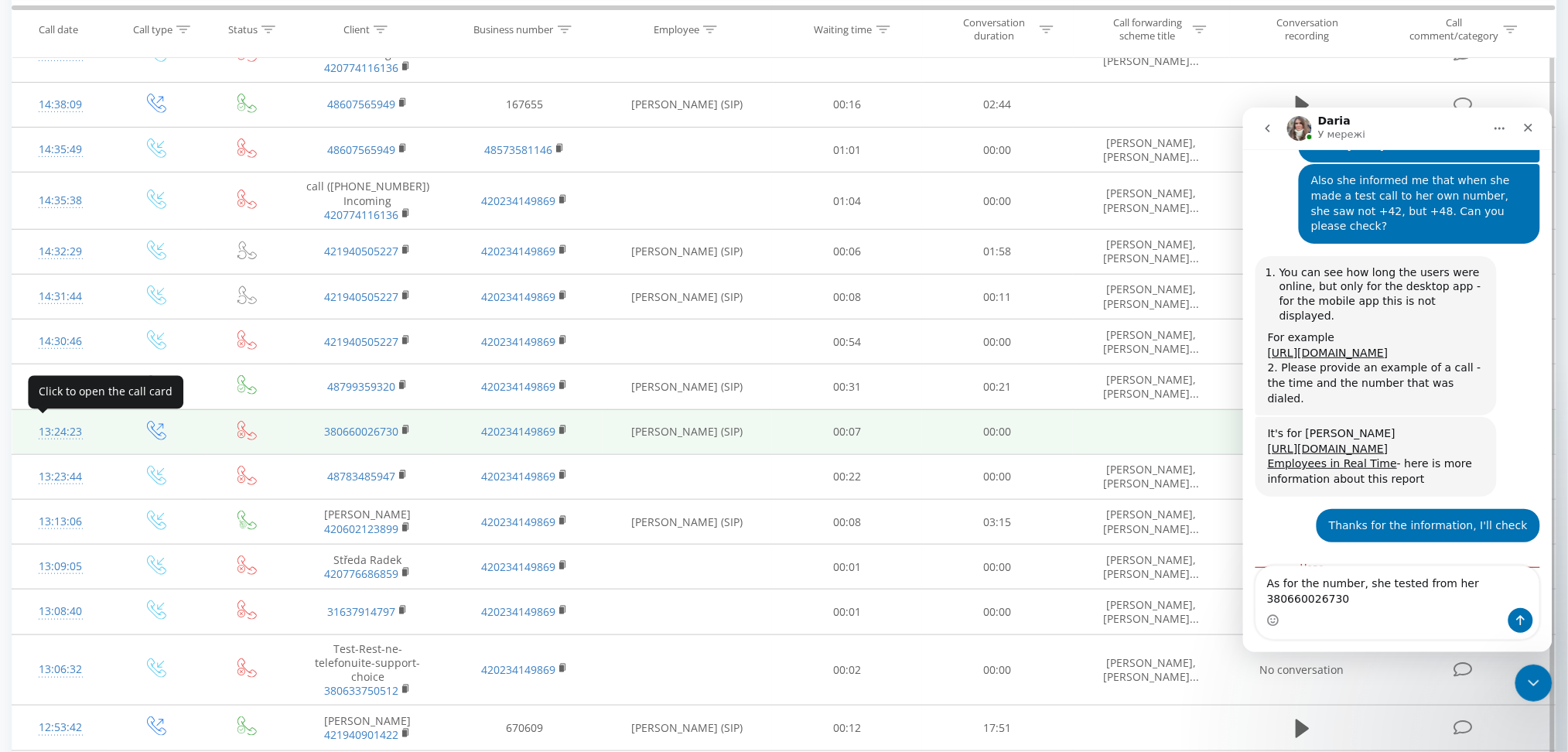
drag, startPoint x: 104, startPoint y: 430, endPoint x: 34, endPoint y: 429, distance: 70.0
click at [34, 429] on td "13:24:23" at bounding box center [61, 432] width 97 height 45
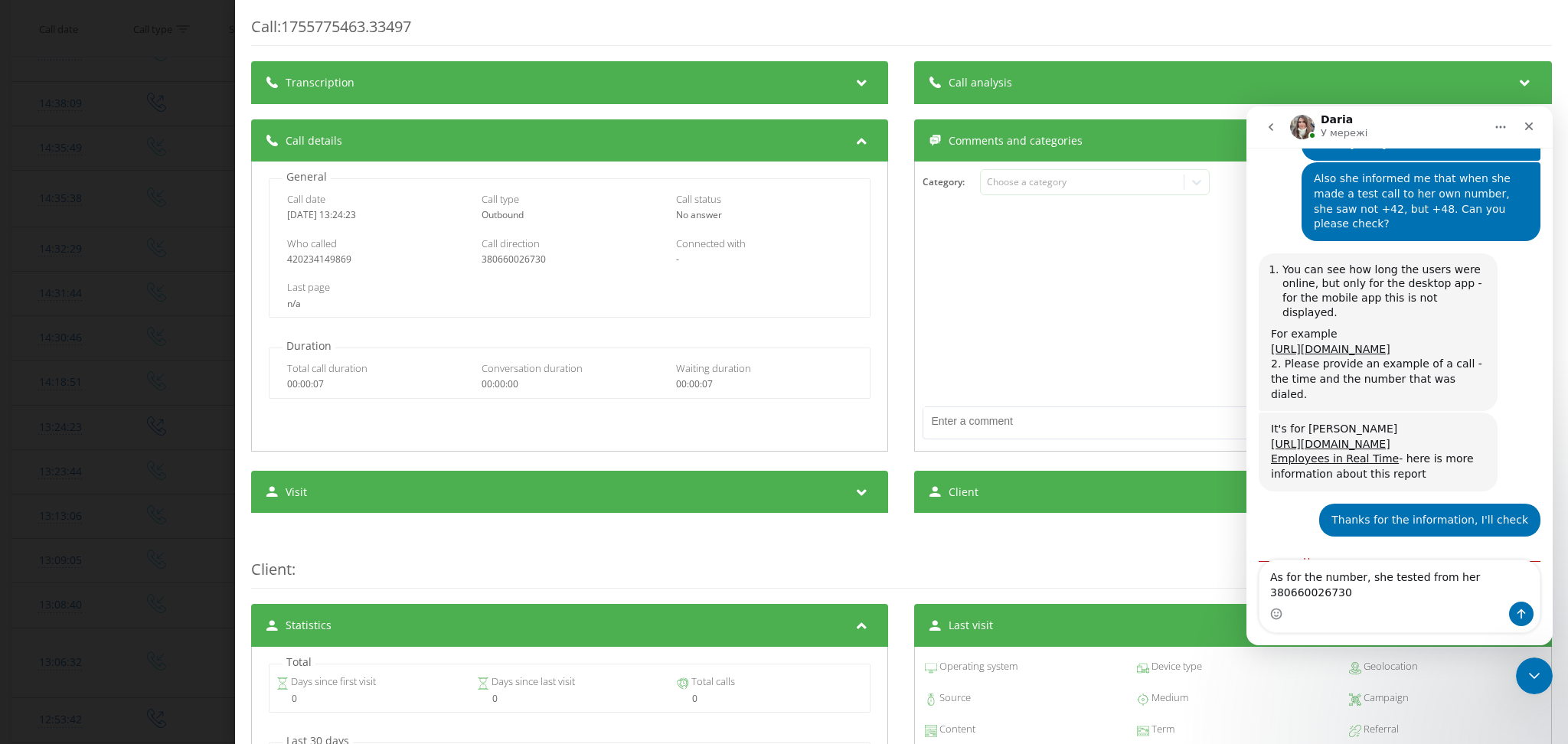
drag, startPoint x: 286, startPoint y: 214, endPoint x: 427, endPoint y: 215, distance: 141.0
click at [427, 215] on div "2025-08-21 13:24:23" at bounding box center [375, 215] width 177 height 11
copy div "2025-08-21 13:24:23"
click at [1527, 592] on textarea "As for the number, she tested from her 380660026730" at bounding box center [1400, 581] width 281 height 42
paste textarea "2025-08-21 13:24:23"
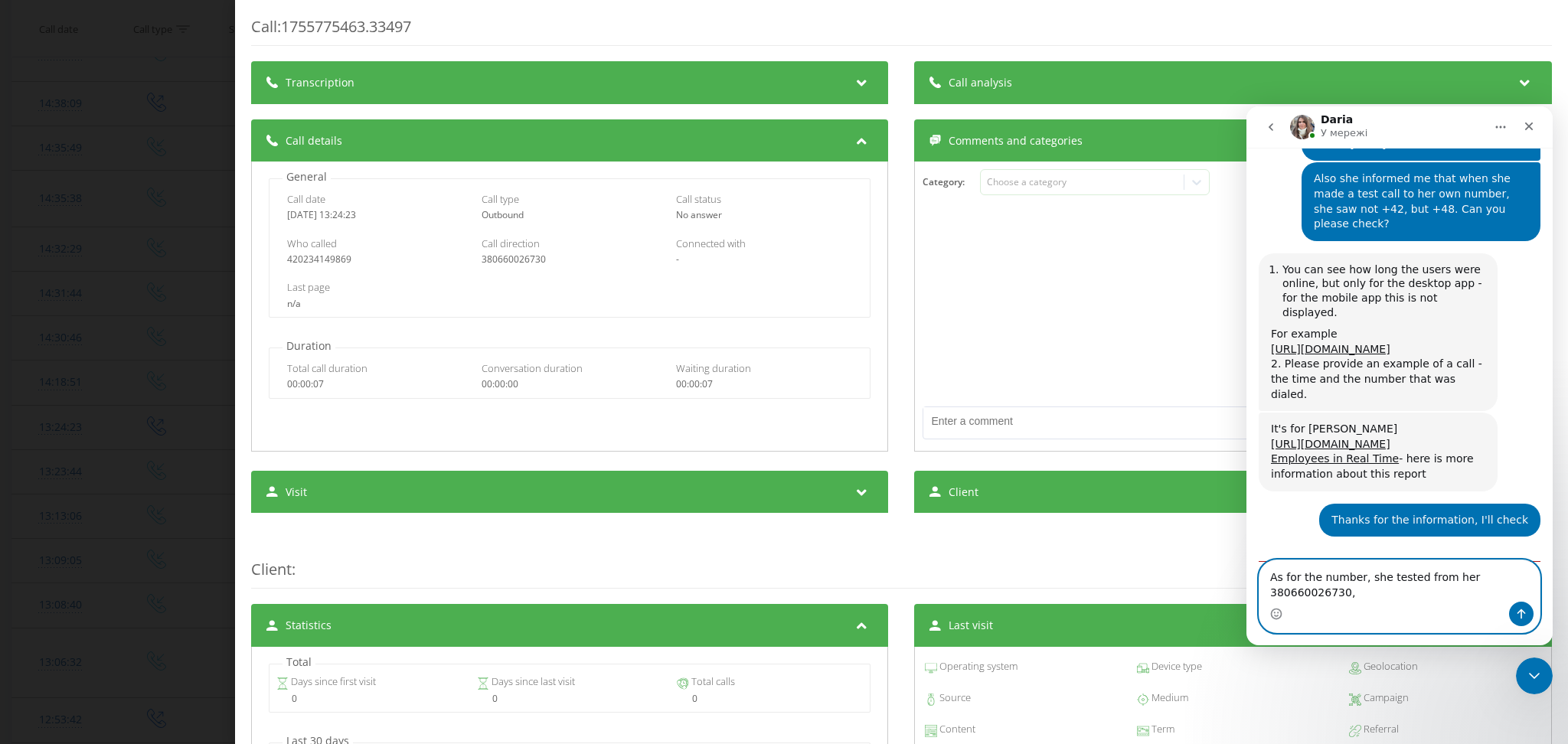
type textarea "As for the number, she tested from her 380660026730, 2025-08-21 13:24:23"
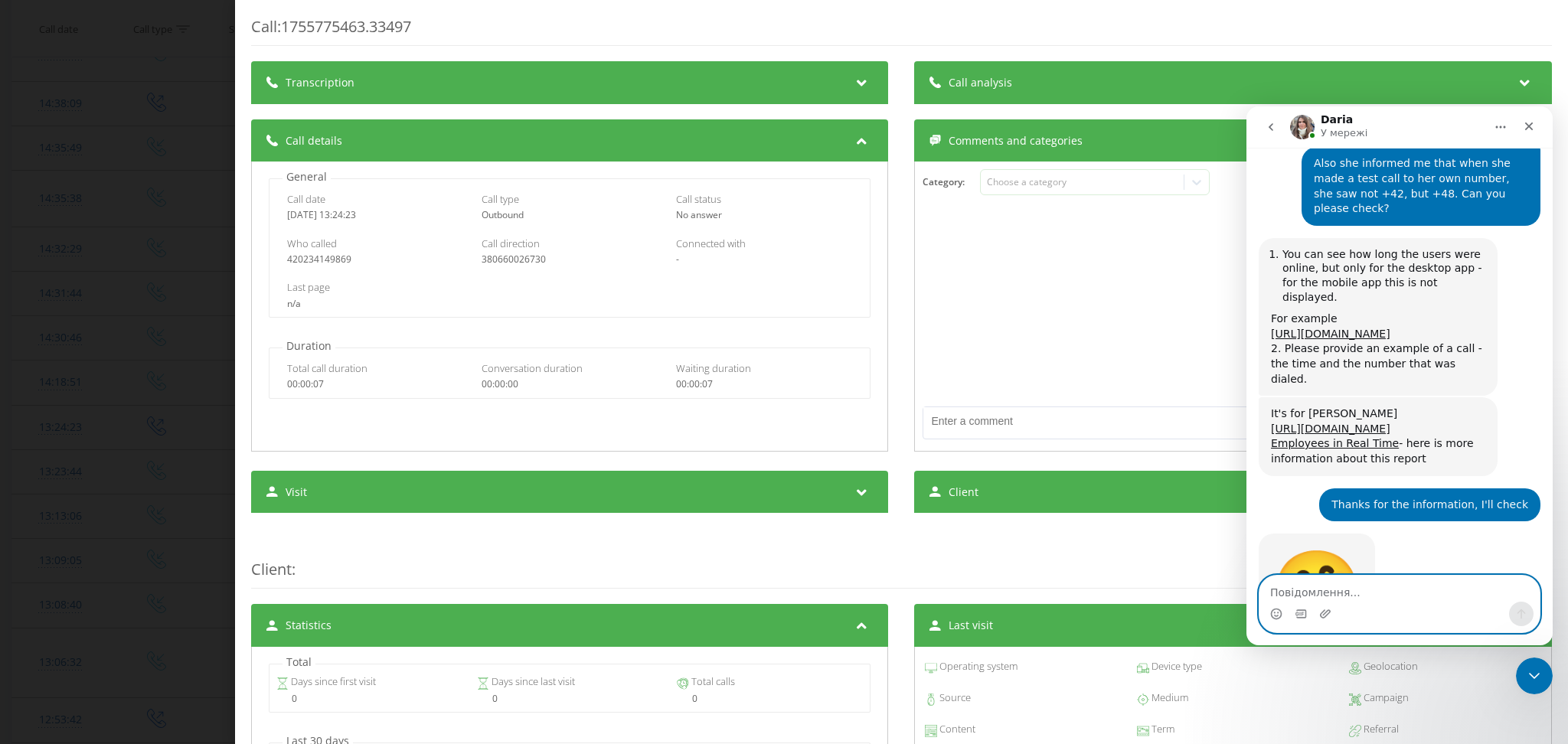
scroll to position [1910, 0]
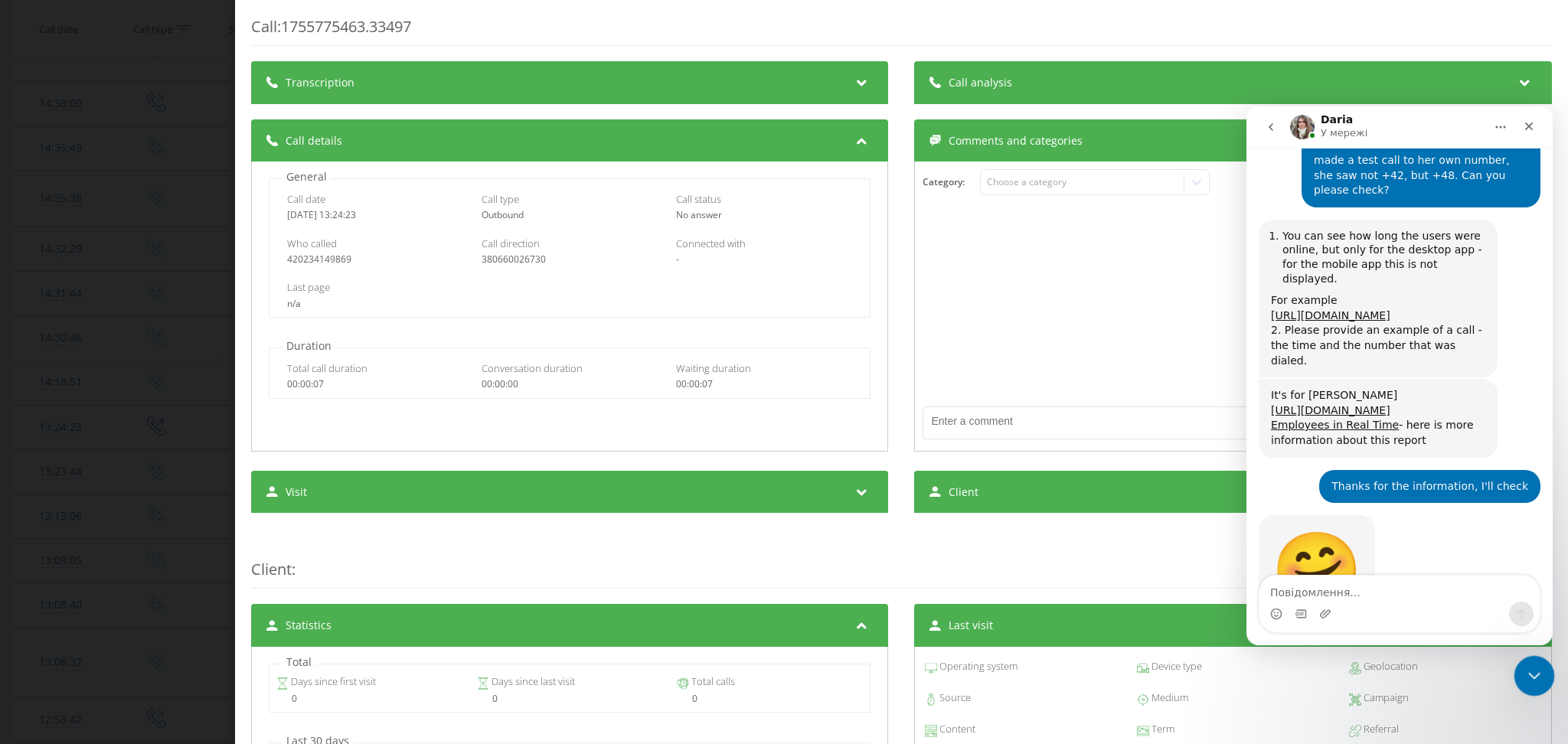
click at [1541, 671] on div "Закрити програму для спілкування Intercom" at bounding box center [1532, 673] width 36 height 36
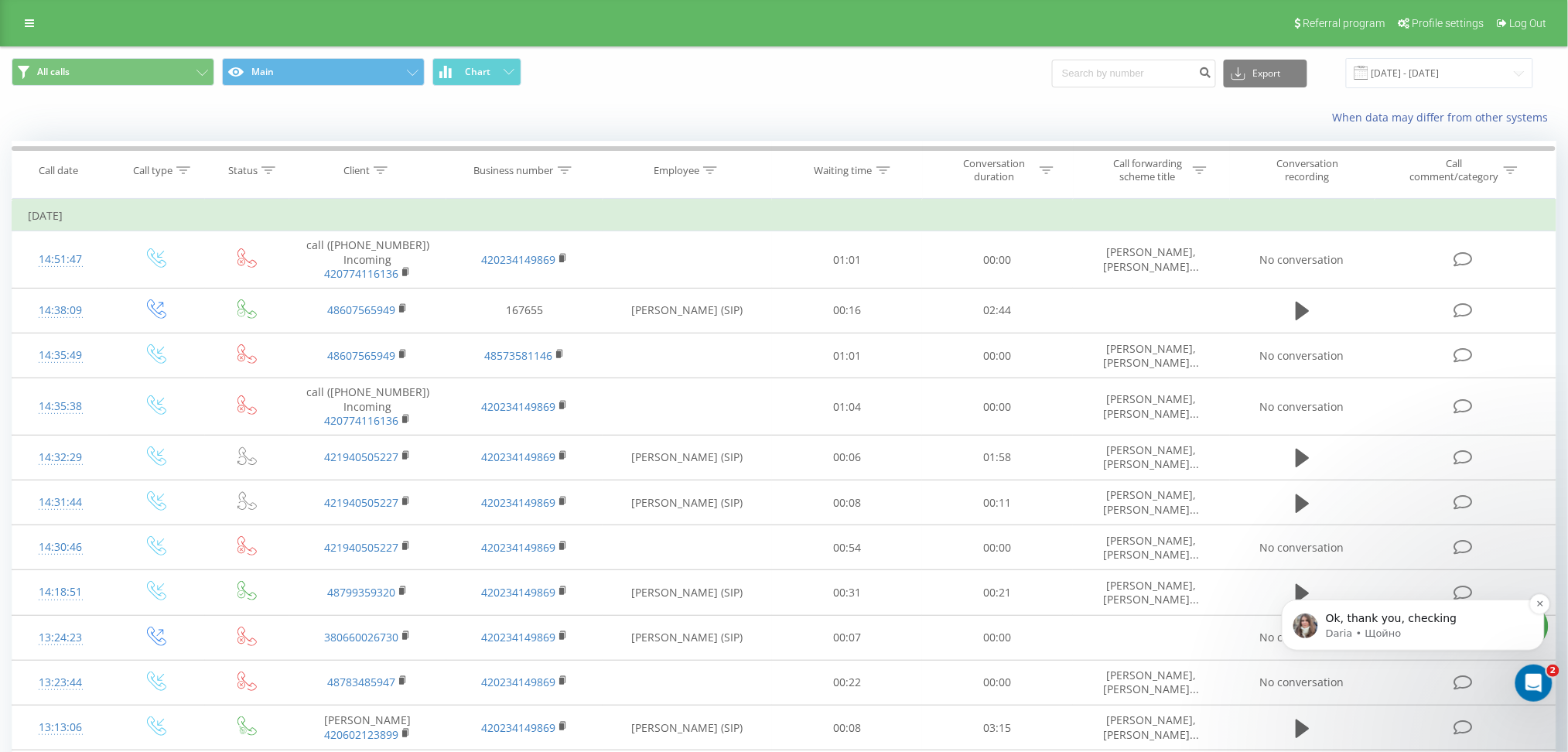
click at [1416, 627] on p "Daria • Щойно" at bounding box center [1424, 634] width 199 height 14
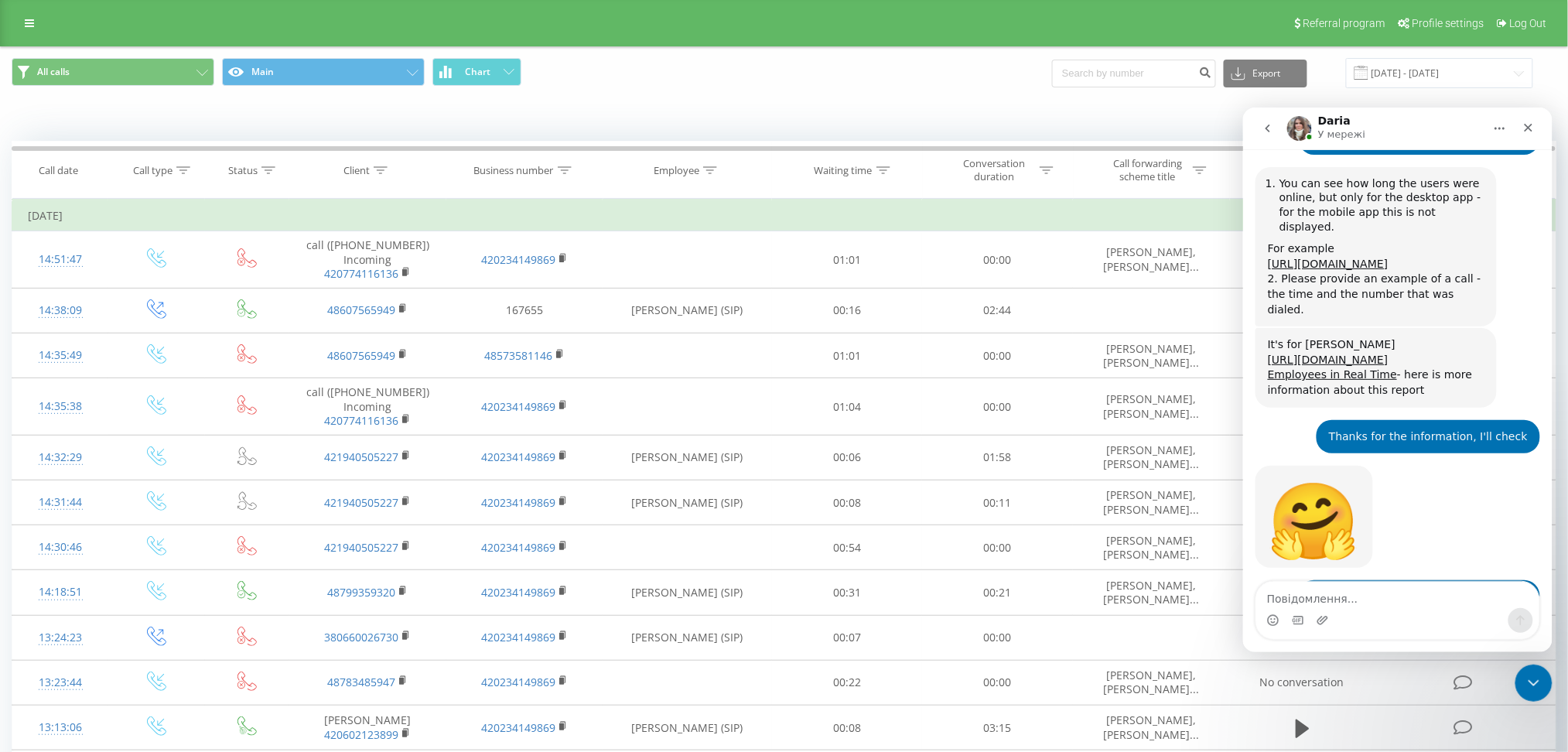
scroll to position [2002, 0]
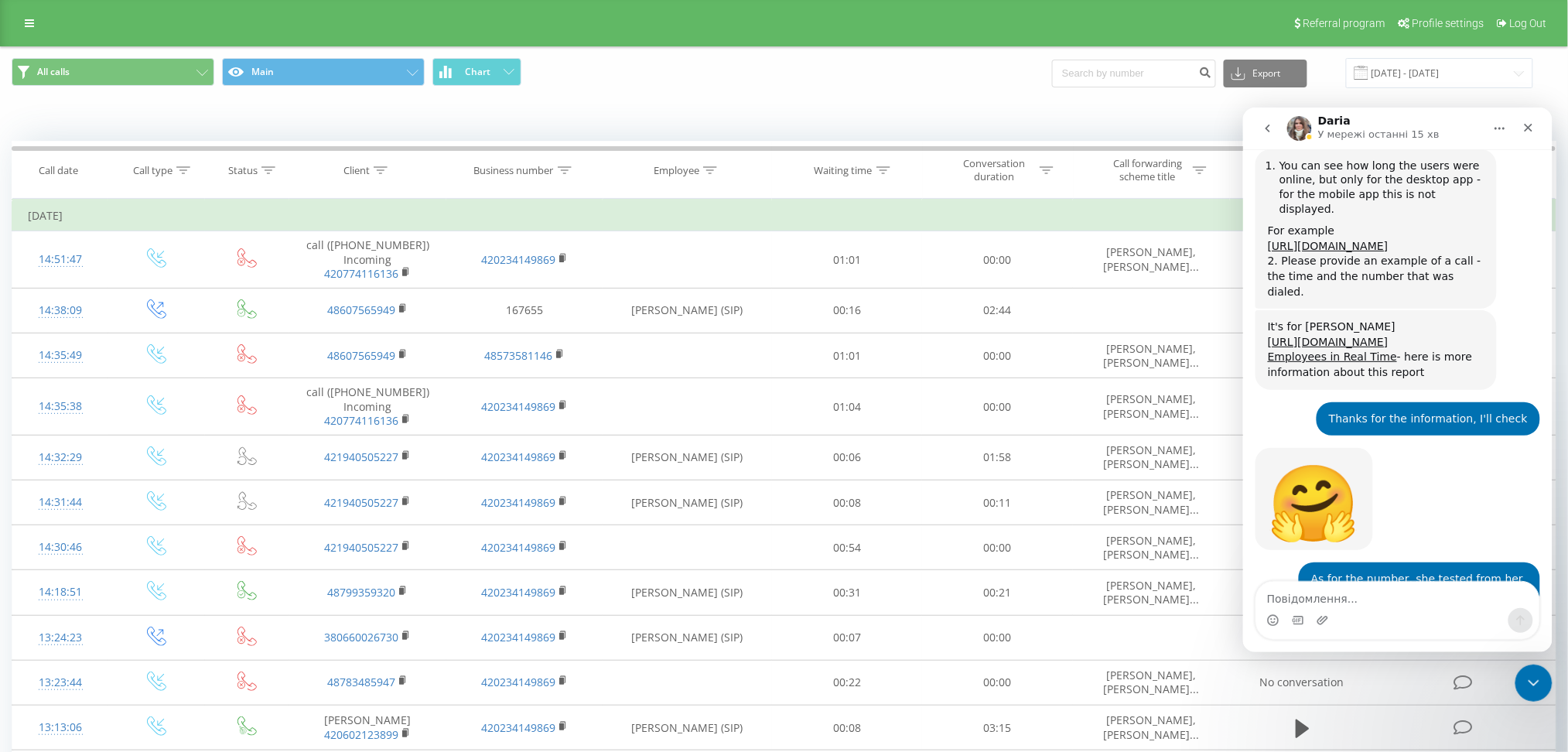
click at [1311, 609] on div "Месенджер Intercom" at bounding box center [1398, 620] width 283 height 25
click at [1311, 606] on textarea "Повідомлення..." at bounding box center [1398, 594] width 283 height 26
click at [1312, 607] on textarea "Повідомлення..." at bounding box center [1398, 594] width 283 height 26
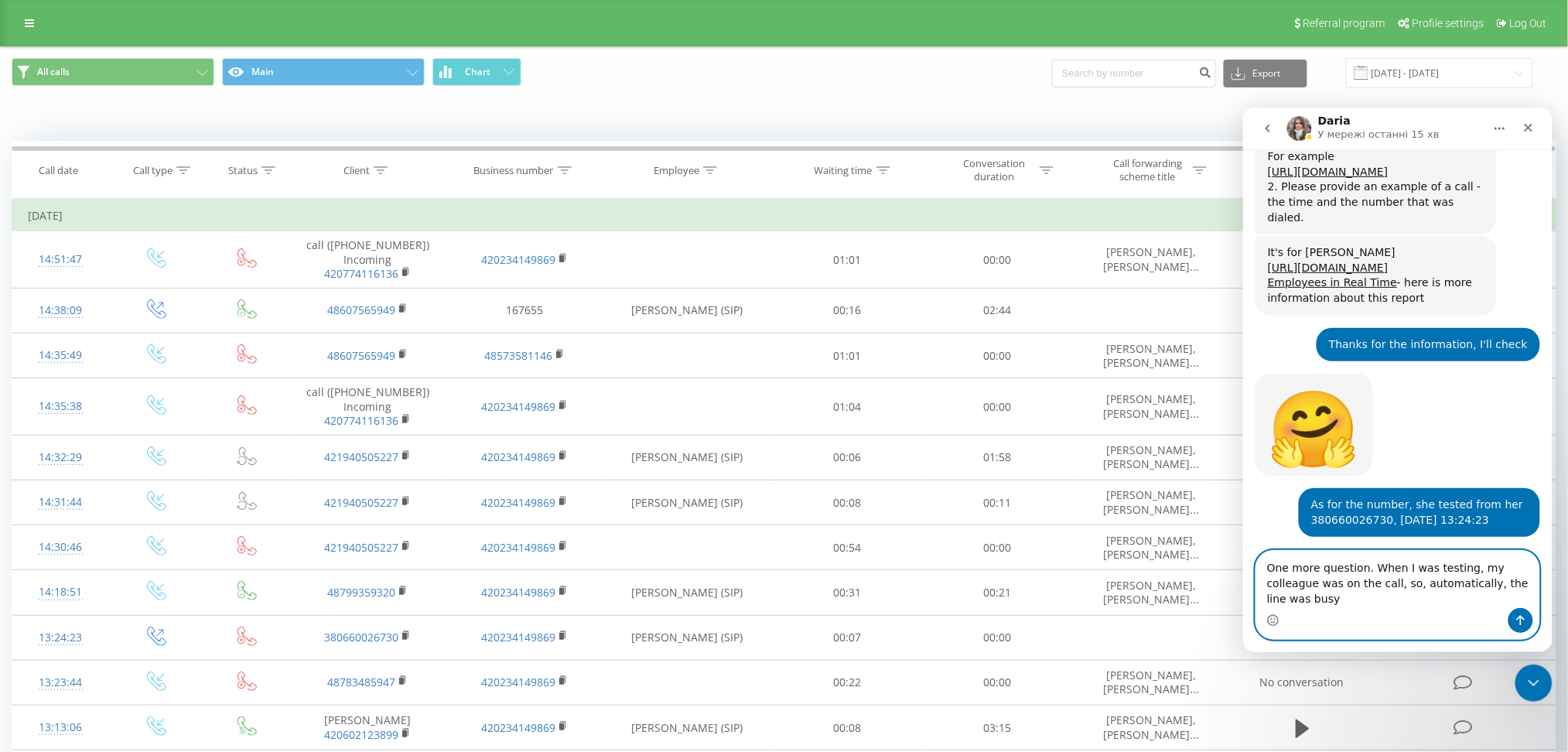
scroll to position [2076, 0]
click at [1320, 582] on textarea "One more question. When I was testing, my colleague was on the call, so, automa…" at bounding box center [1398, 579] width 283 height 57
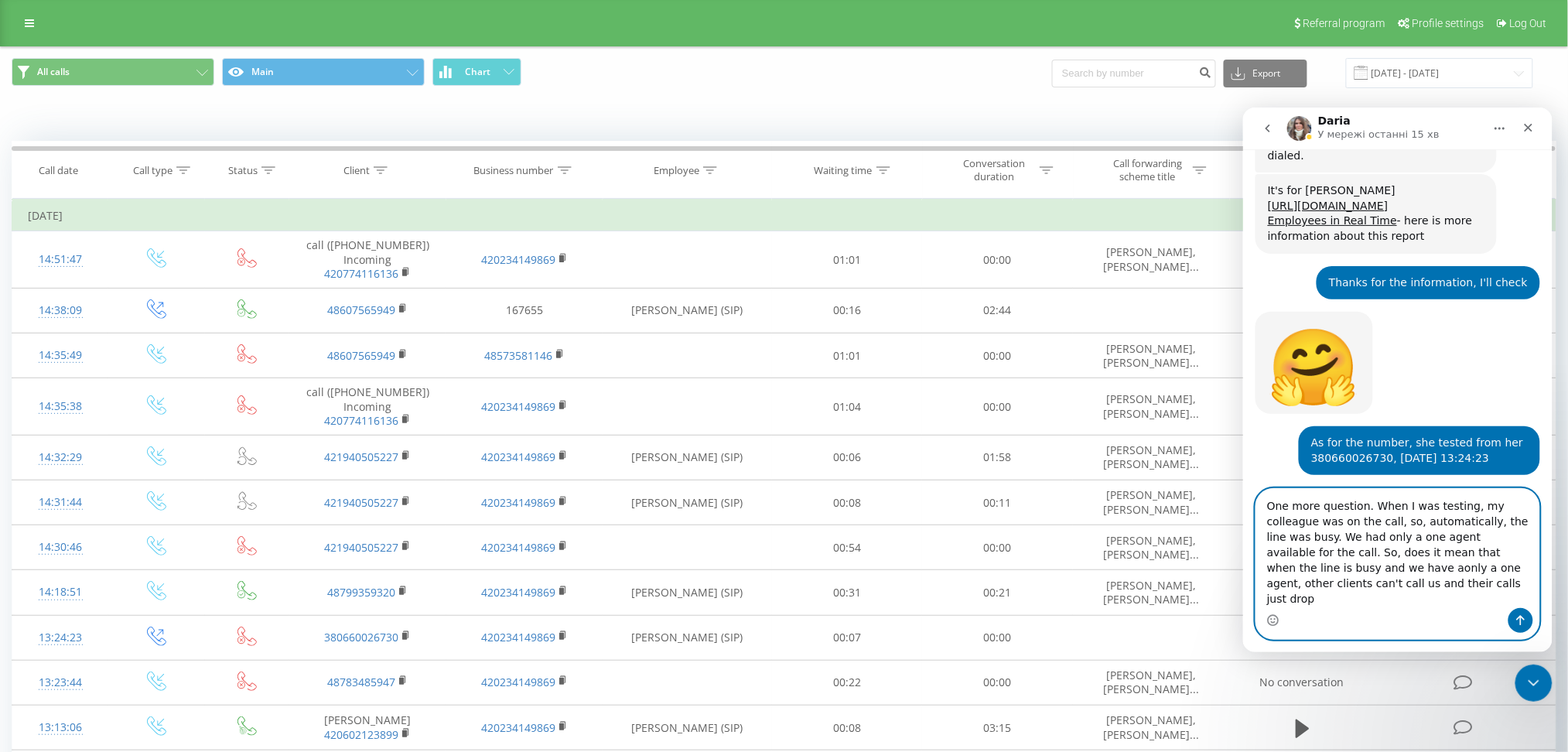
scroll to position [2138, 0]
type textarea "One more question. When I was testing, my colleague was on the call, so, automa…"
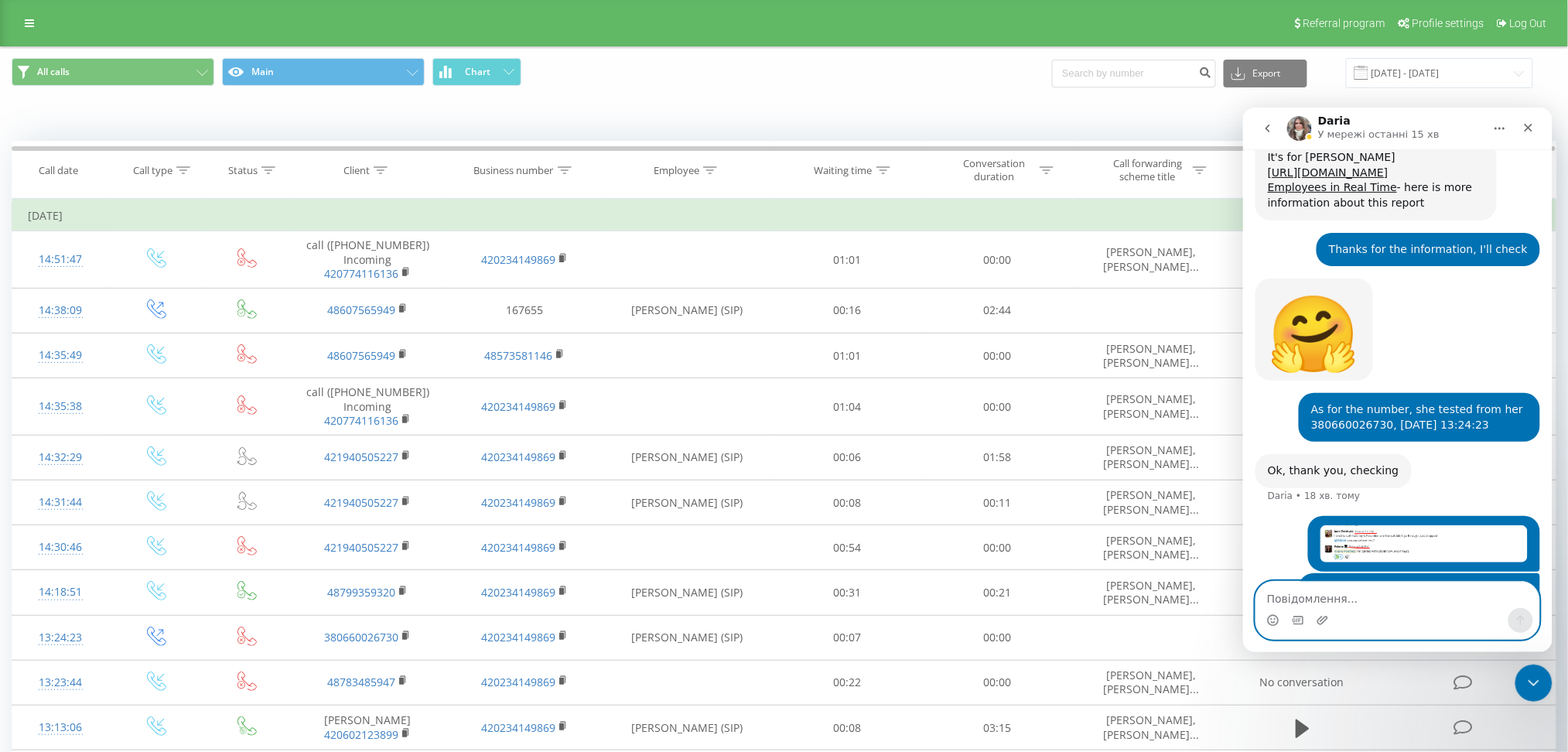
scroll to position [2186, 0]
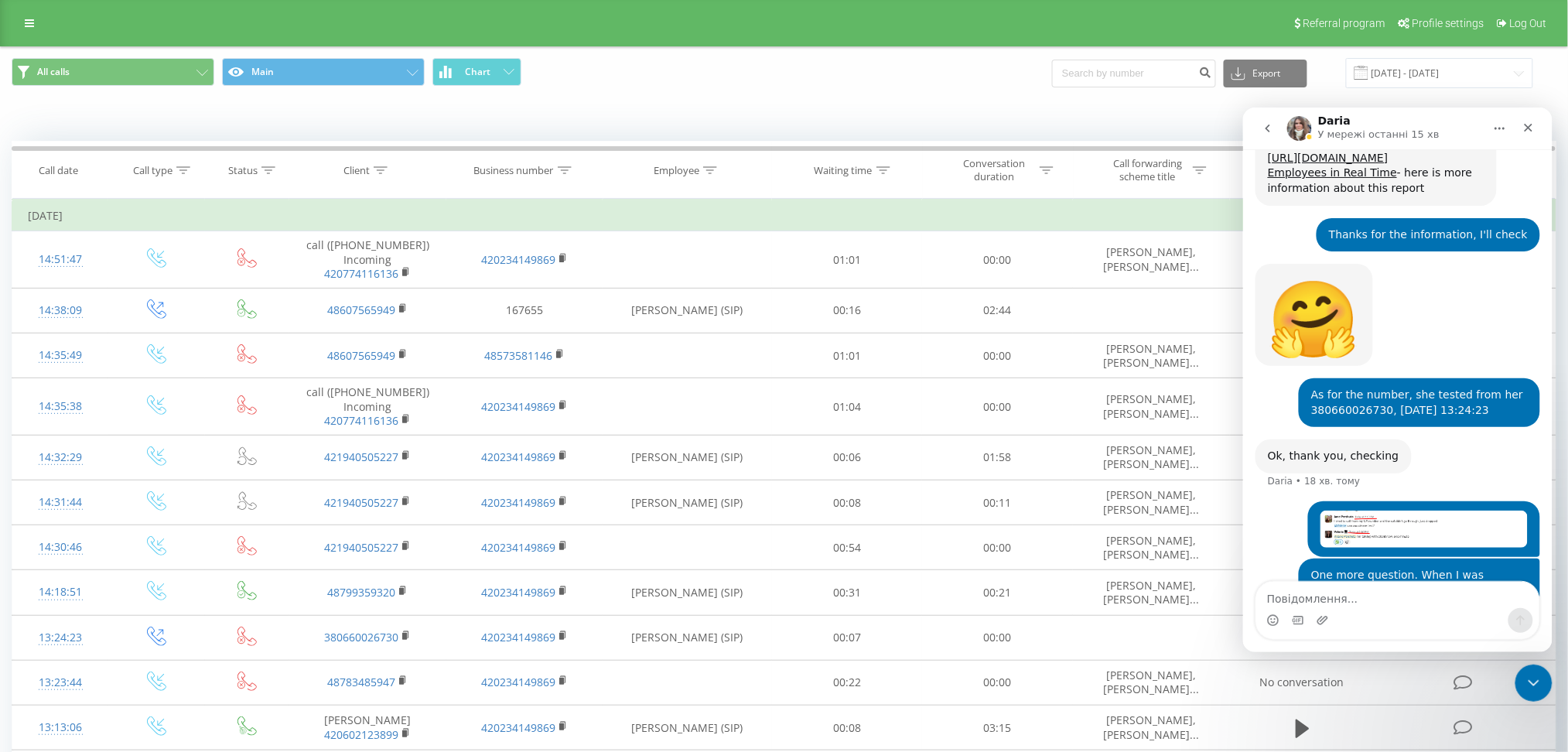
click at [1433, 510] on img "Jane каже…" at bounding box center [1423, 528] width 207 height 37
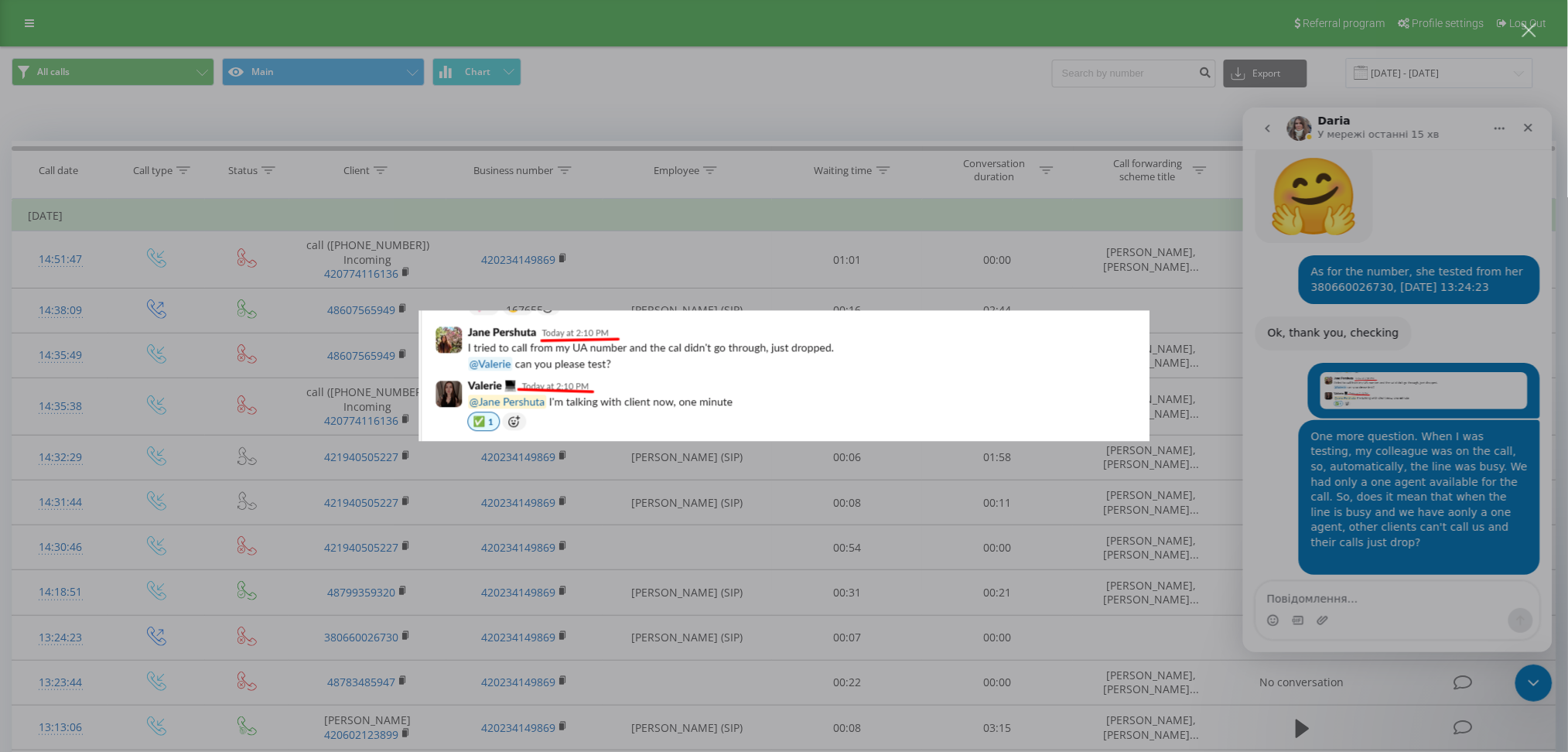
scroll to position [2494, 0]
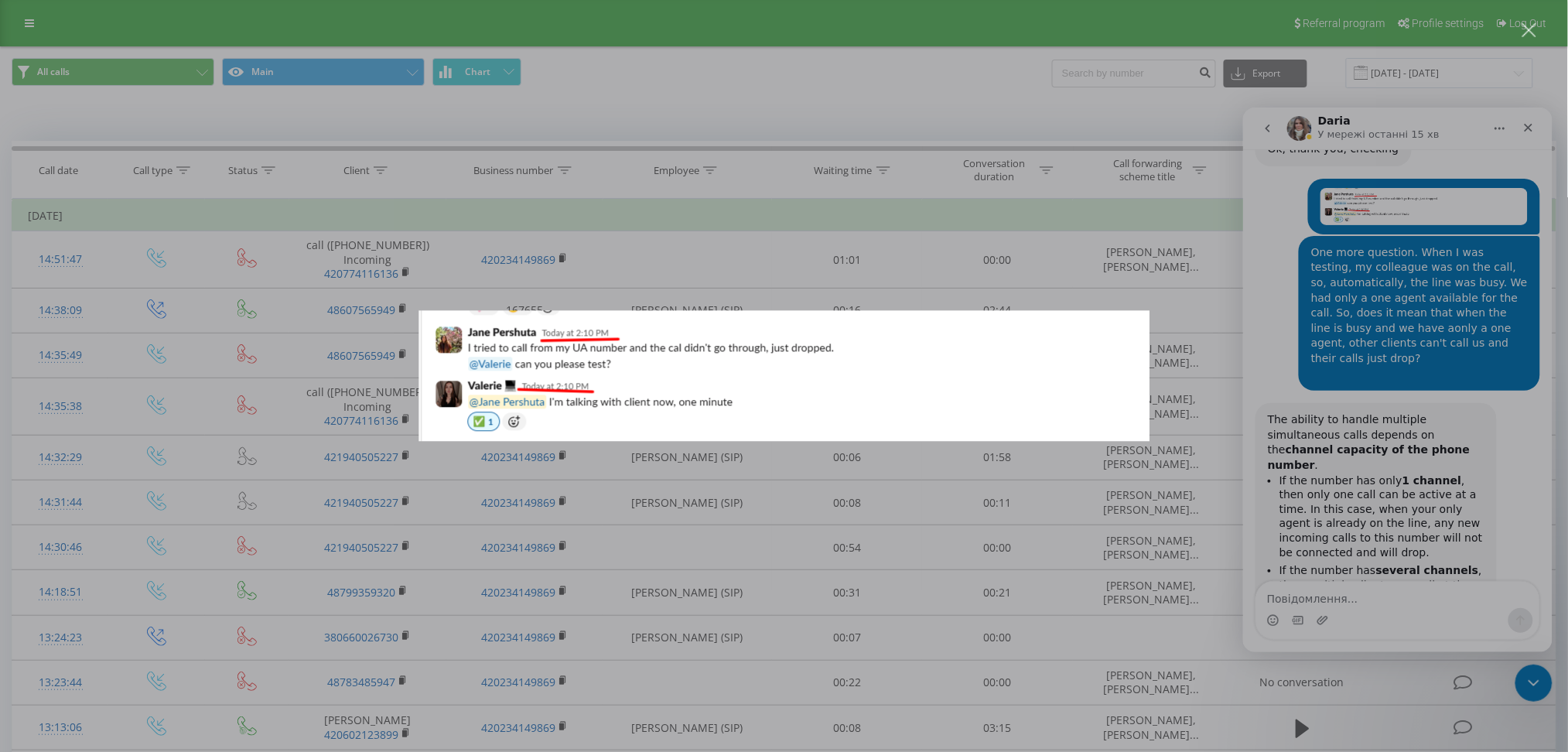
click at [1381, 465] on div "Месенджер Intercom" at bounding box center [784, 376] width 1568 height 752
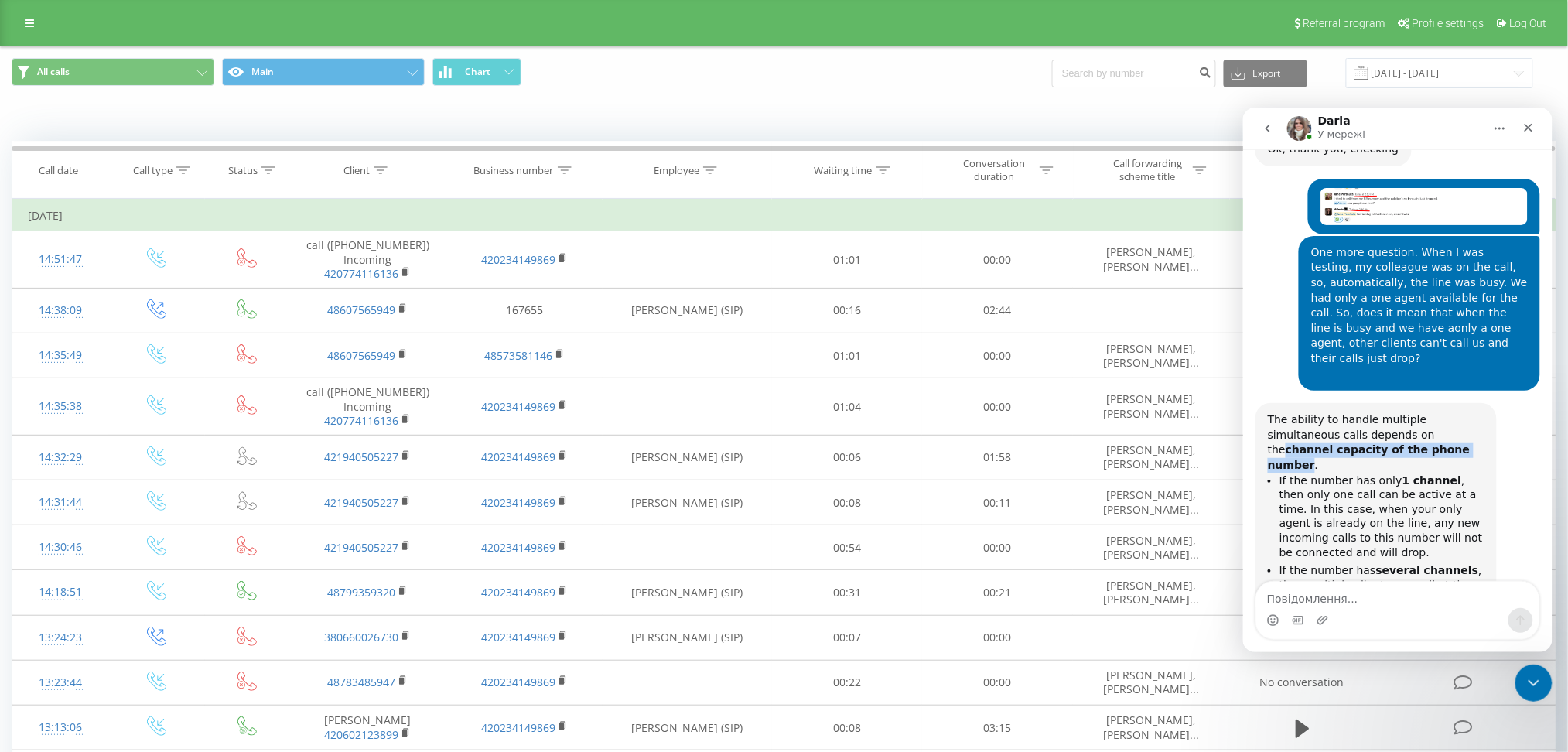
drag, startPoint x: 1366, startPoint y: 283, endPoint x: 1340, endPoint y: 299, distance: 30.5
click at [1340, 412] on div "The ability to handle multiple simultaneous calls depends on the channel capaci…" at bounding box center [1375, 442] width 216 height 60
copy b "channel capacity of the phone number"
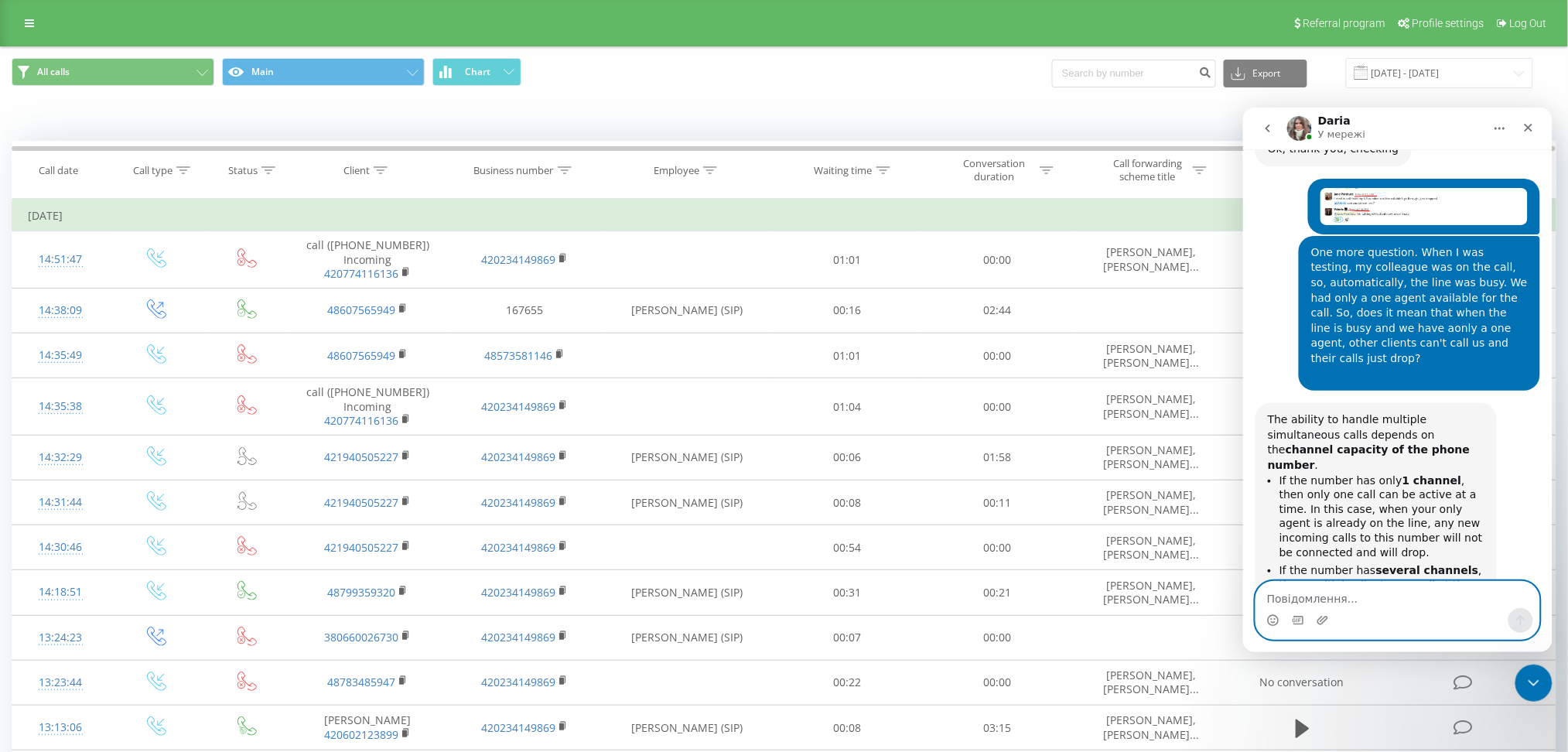
click at [1314, 603] on textarea "Повідомлення..." at bounding box center [1398, 594] width 283 height 26
paste textarea "channel capacity of the phone number"
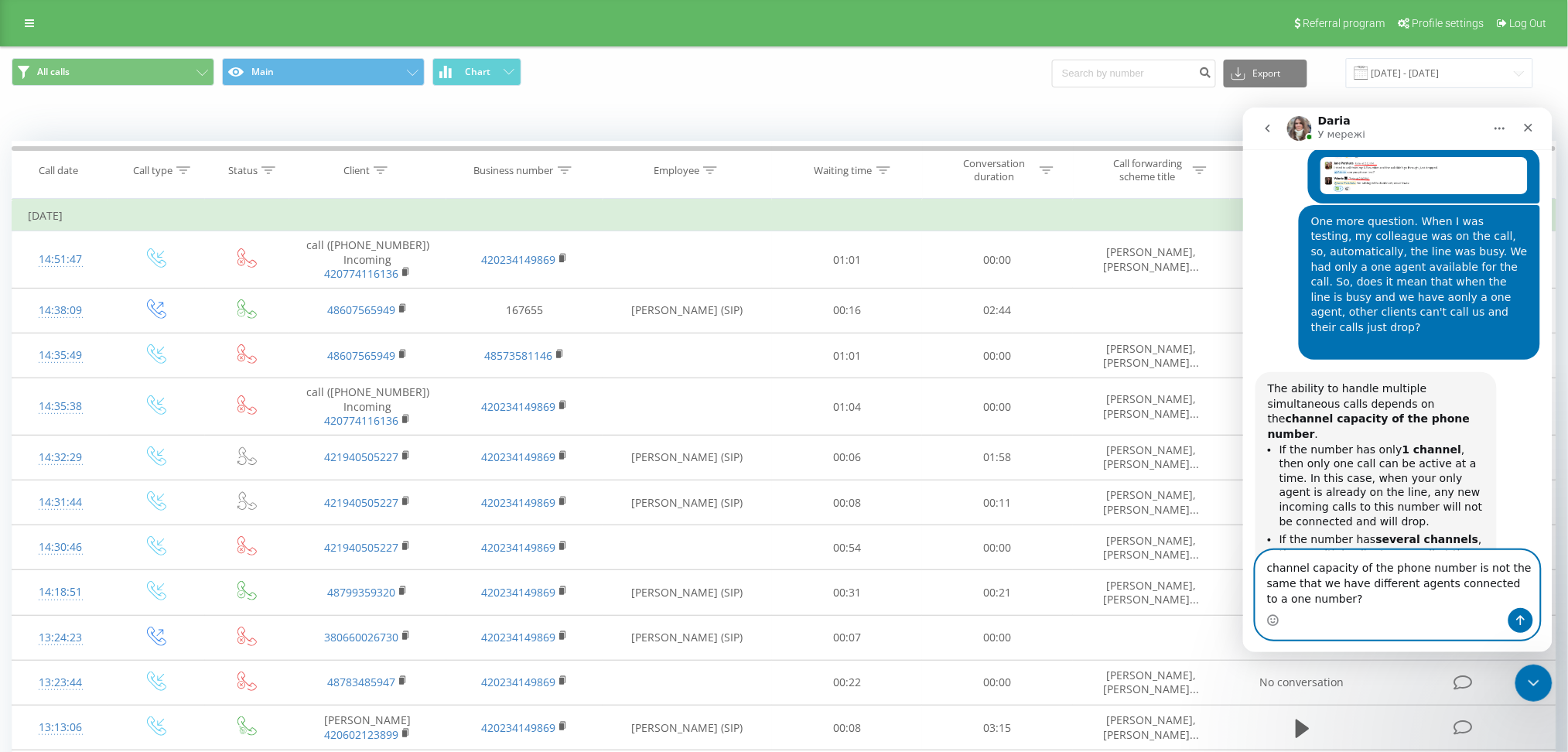
type textarea "channel capacity of the phone number is not the same that we have different age…"
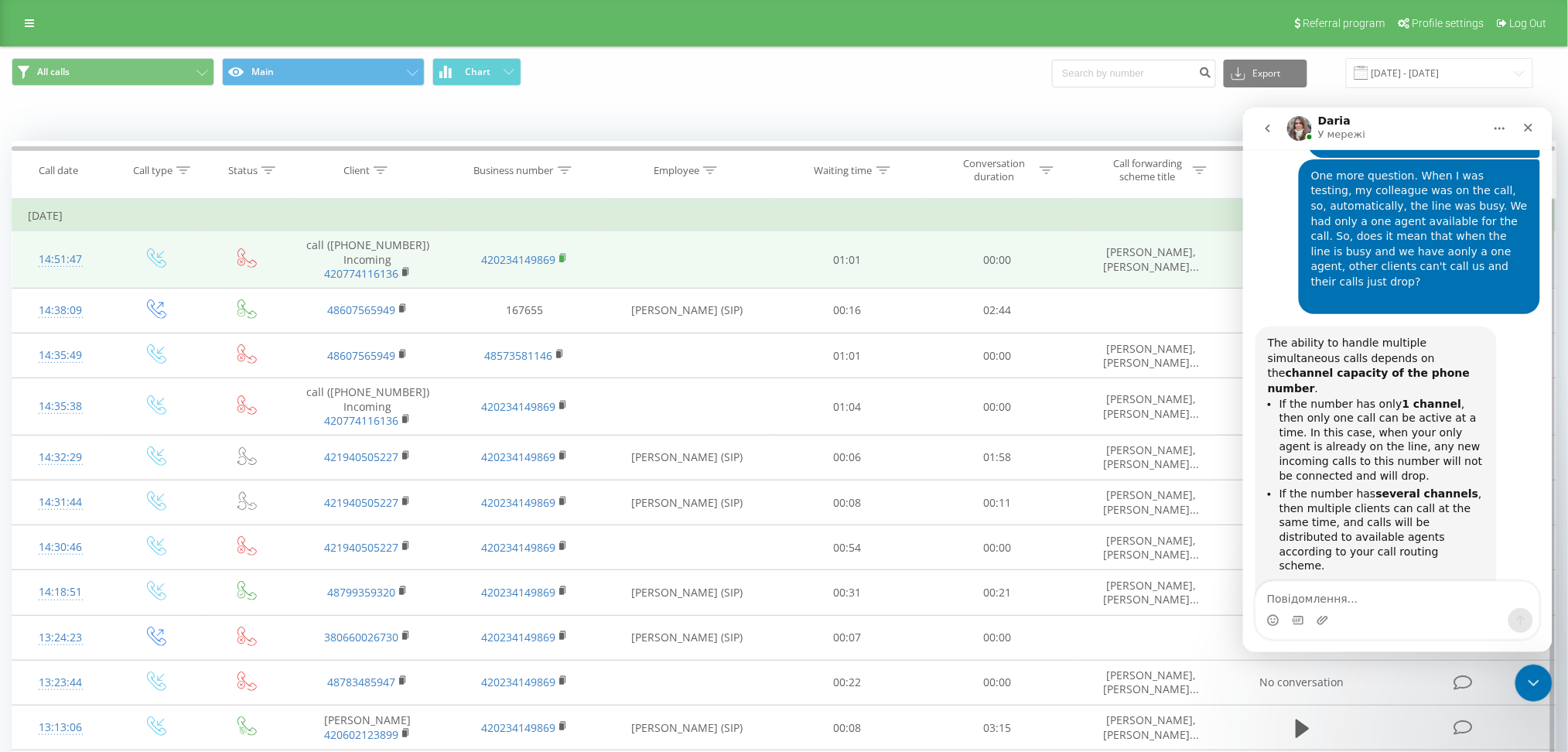
click at [562, 256] on rect at bounding box center [561, 259] width 4 height 7
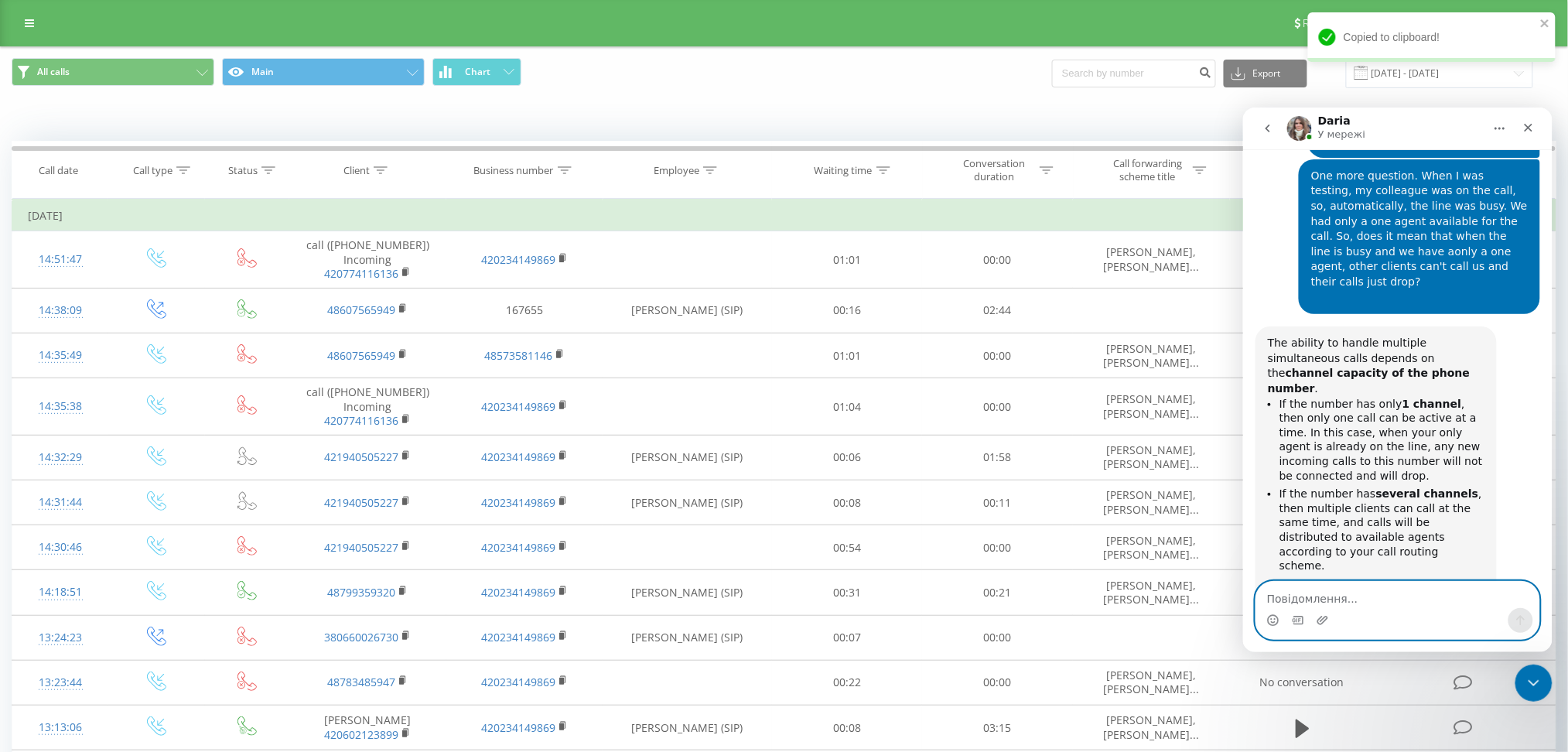
click at [1361, 602] on textarea "Повідомлення..." at bounding box center [1398, 594] width 283 height 26
paste textarea "420234149869"
click at [1333, 592] on textarea "For example, 420234149869" at bounding box center [1398, 594] width 283 height 26
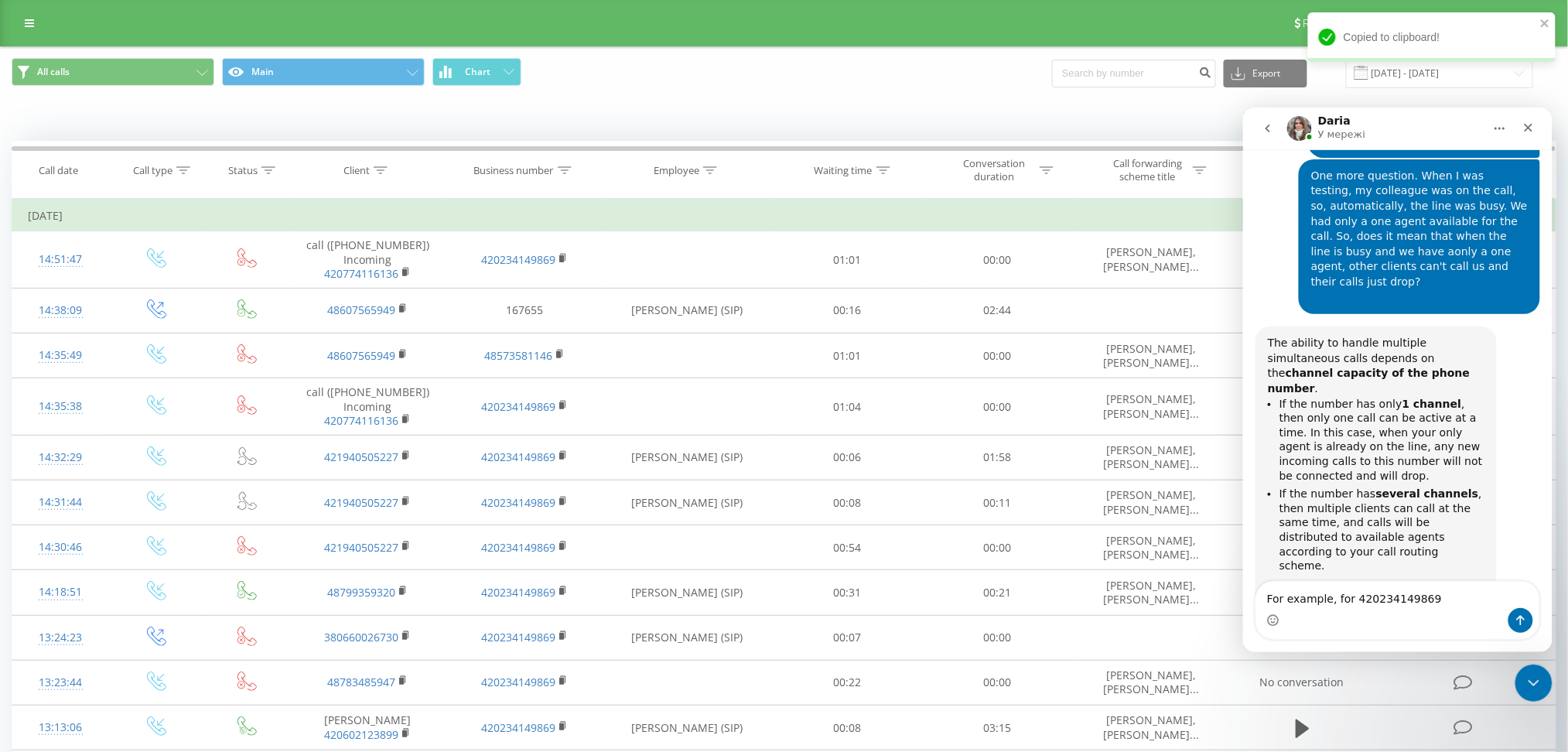
click at [1435, 604] on div "For example, for 420234149869 For example, for 420234149869" at bounding box center [1398, 610] width 283 height 57
click at [1434, 602] on textarea "For example, for 420234149869" at bounding box center [1398, 594] width 283 height 26
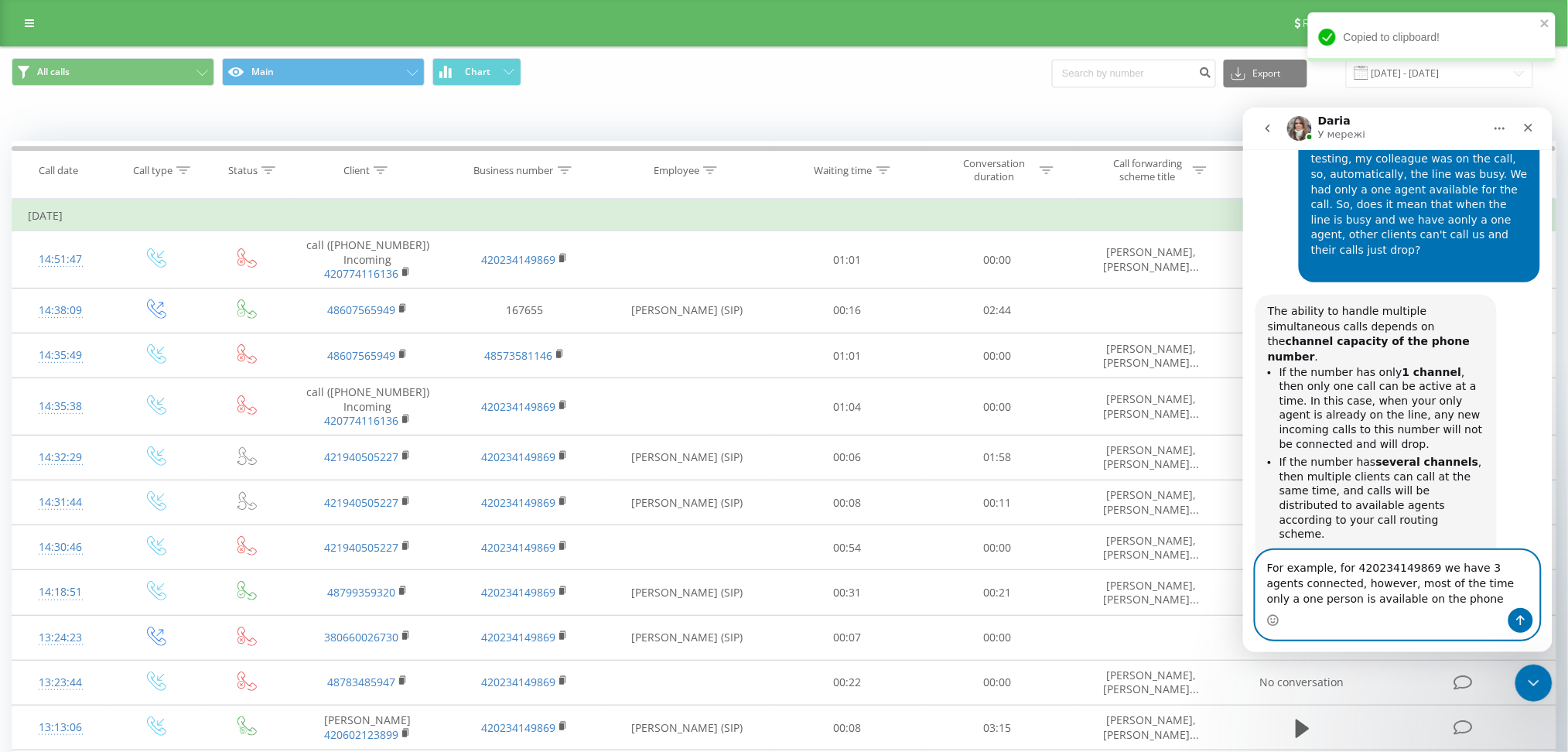
scroll to position [2617, 0]
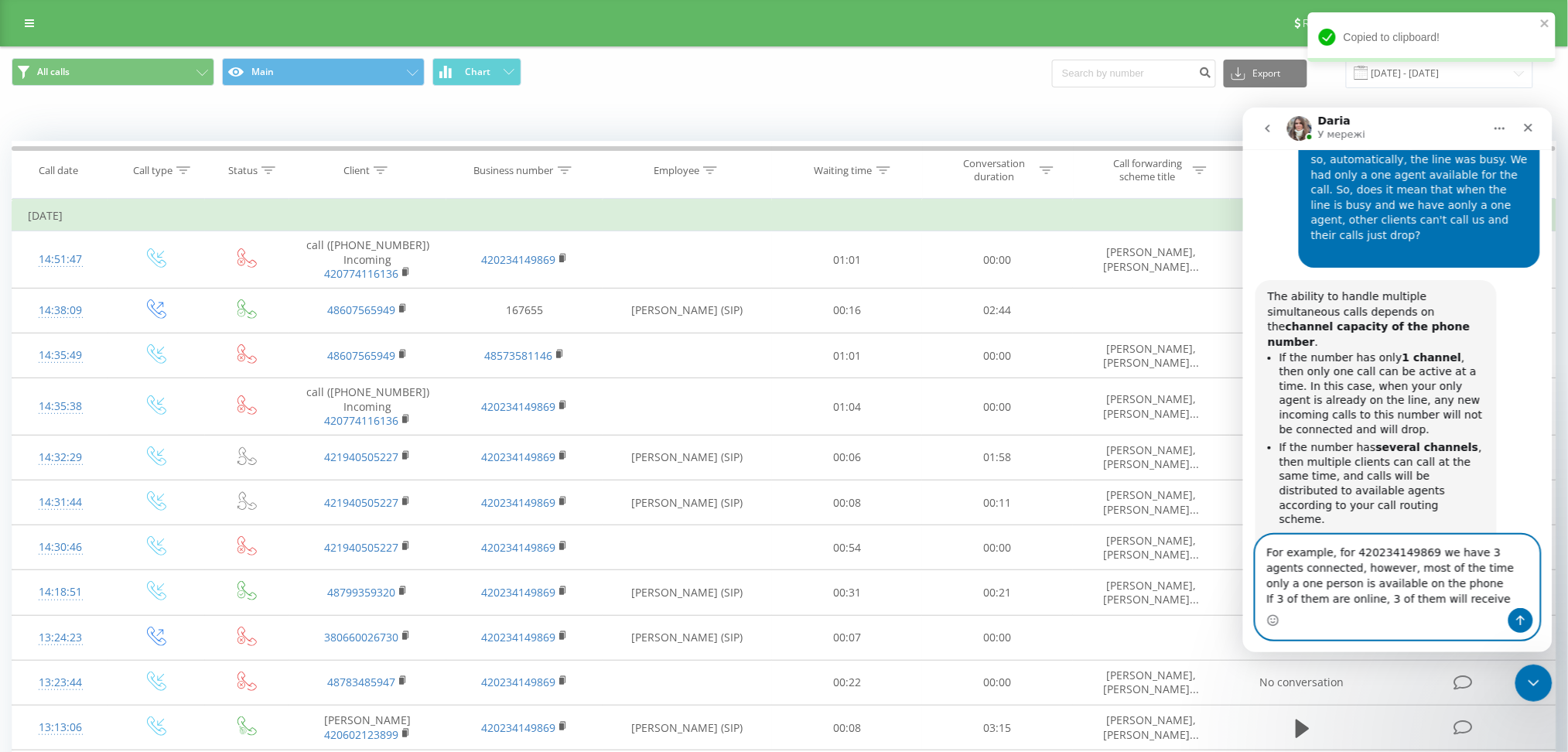
type textarea "For example, for 420234149869 we have 3 agents connected, however, most of the …"
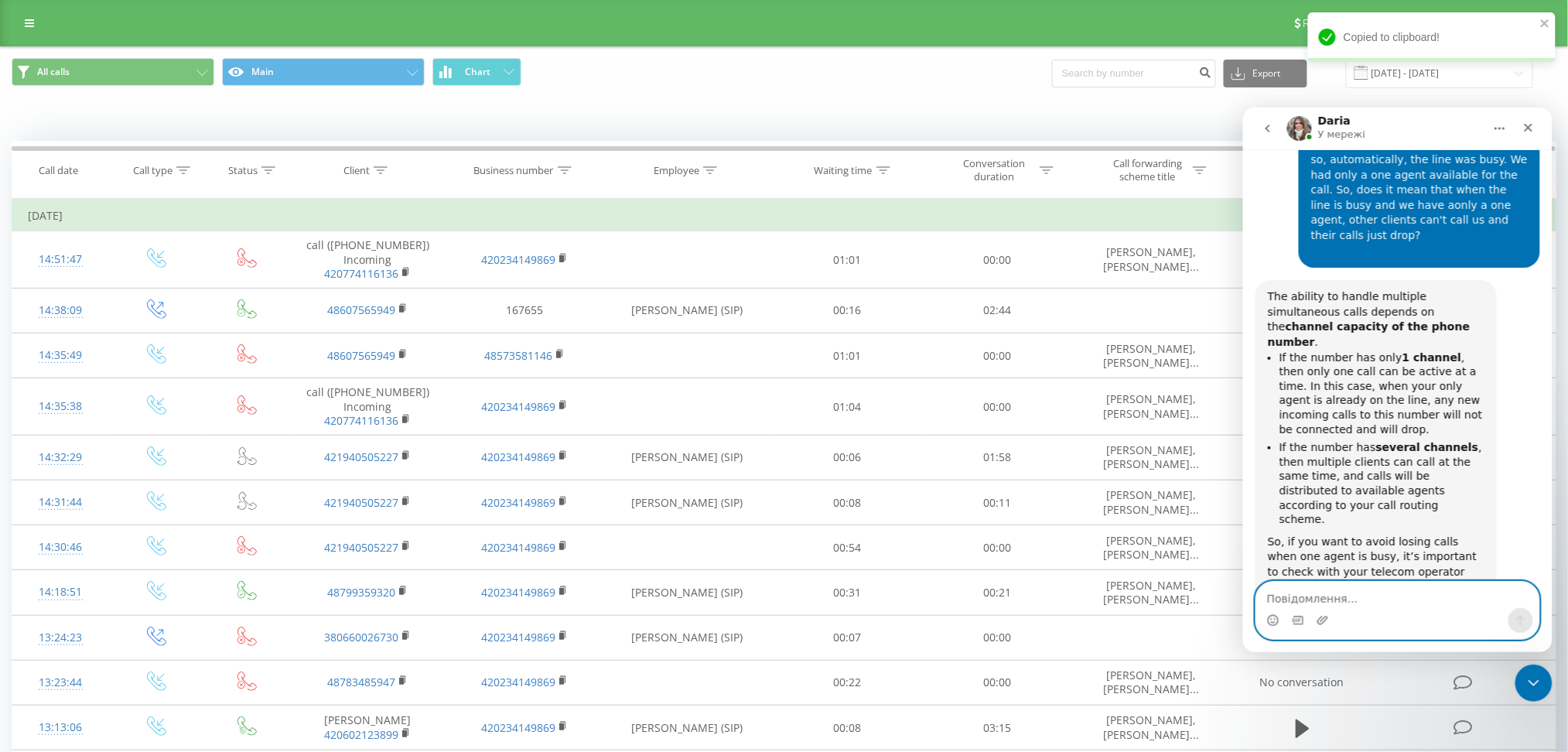
scroll to position [2666, 0]
